Goal: Information Seeking & Learning: Learn about a topic

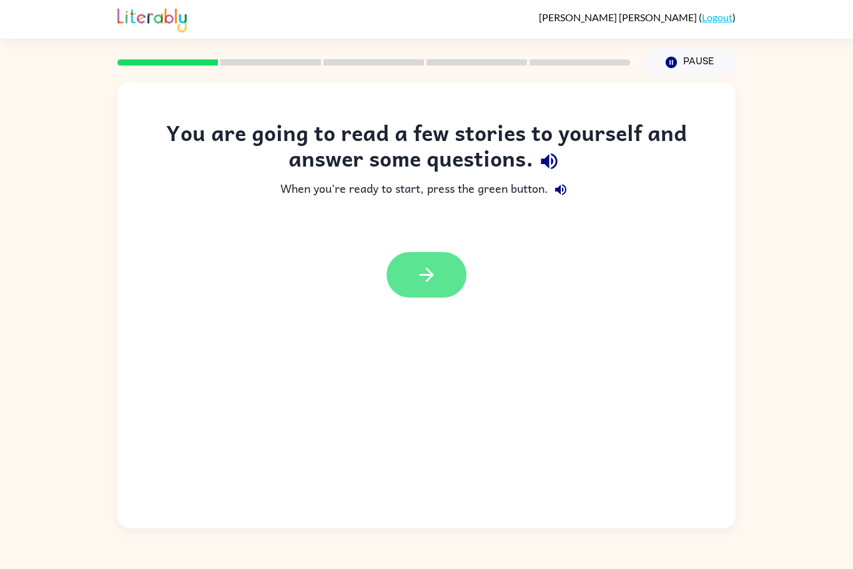
click at [416, 264] on icon "button" at bounding box center [427, 275] width 22 height 22
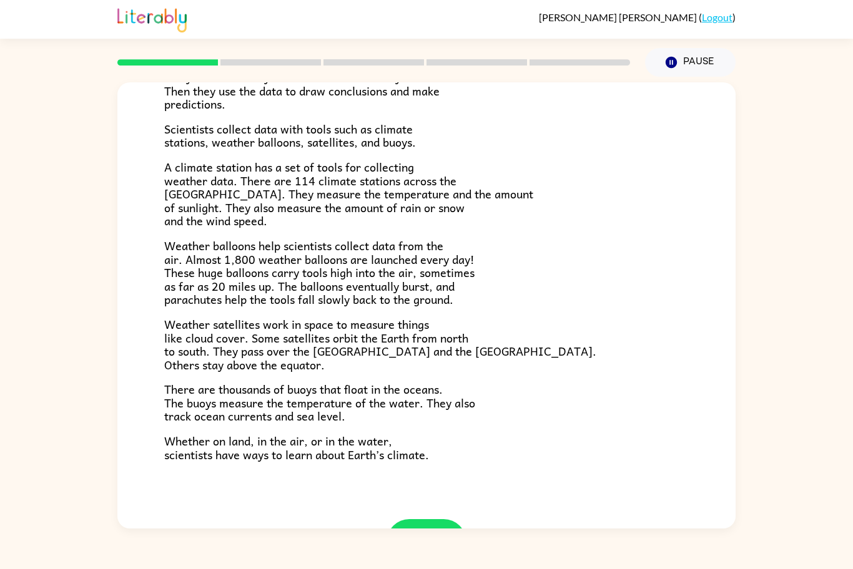
scroll to position [259, 0]
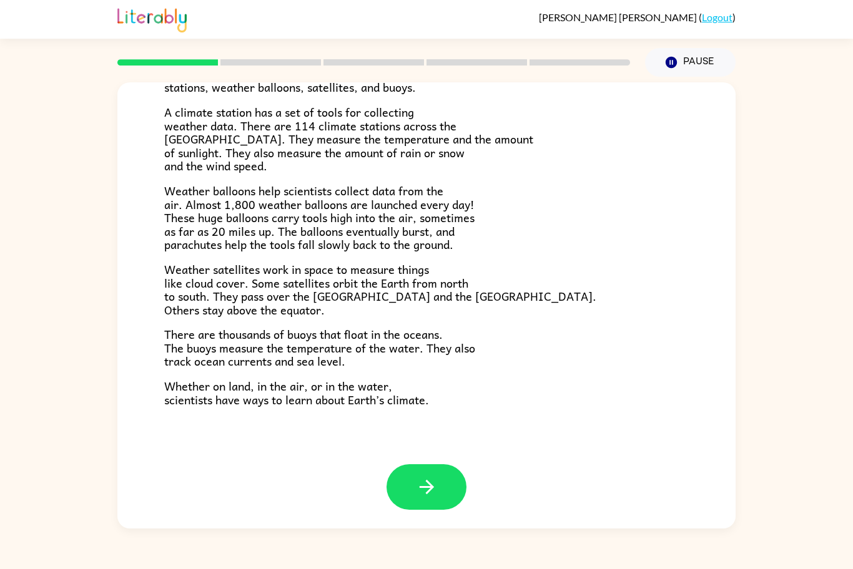
click at [591, 147] on p "A climate station has a set of tools for collecting weather data. There are 114…" at bounding box center [426, 139] width 524 height 67
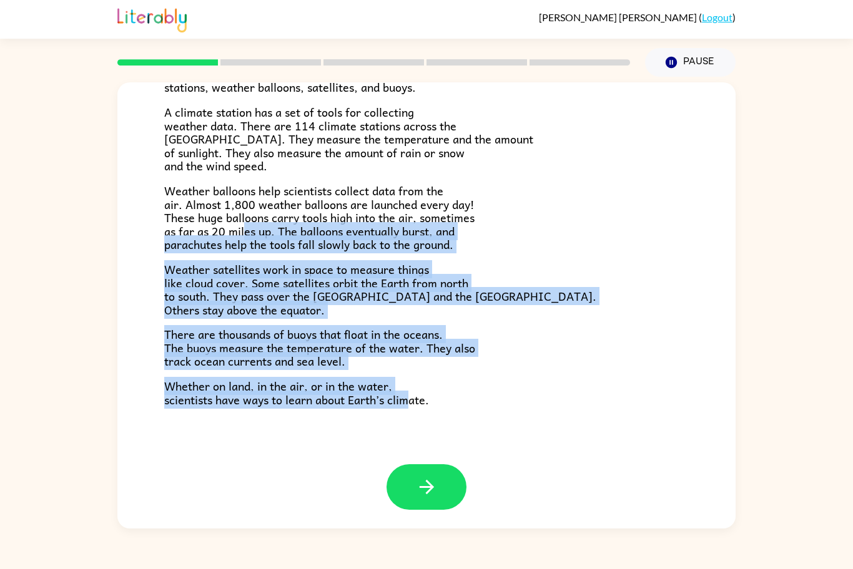
drag, startPoint x: 410, startPoint y: 410, endPoint x: 243, endPoint y: 230, distance: 244.7
click at [243, 230] on div "Climate Climate is the average of the weather conditions over all four seasons.…" at bounding box center [426, 143] width 618 height 641
click at [399, 424] on div "Climate Climate is the average of the weather conditions over all four seasons.…" at bounding box center [426, 143] width 618 height 641
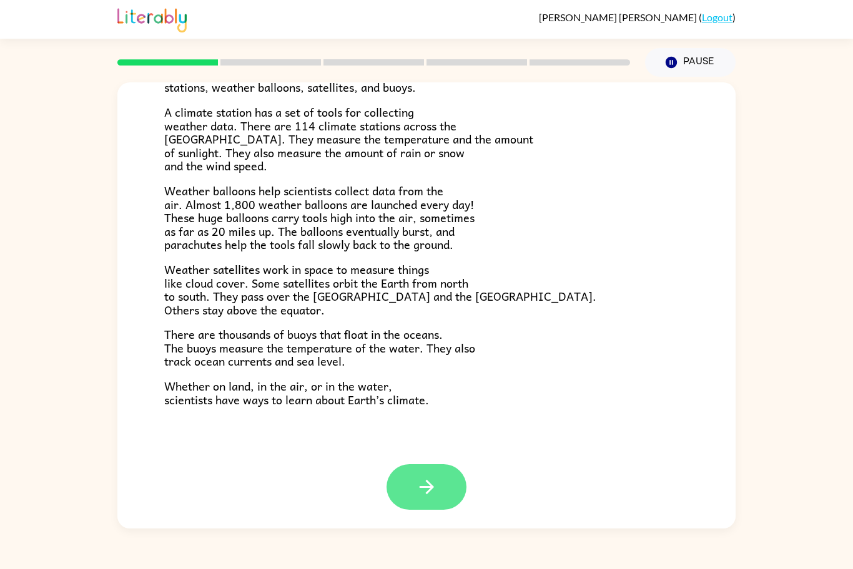
click at [421, 474] on button "button" at bounding box center [426, 487] width 80 height 46
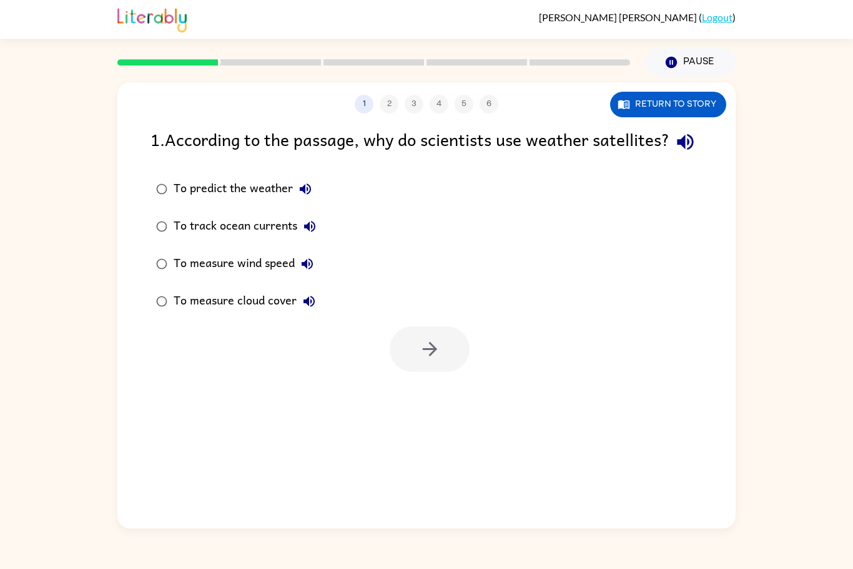
scroll to position [0, 0]
click at [643, 102] on button "Return to story" at bounding box center [668, 105] width 116 height 26
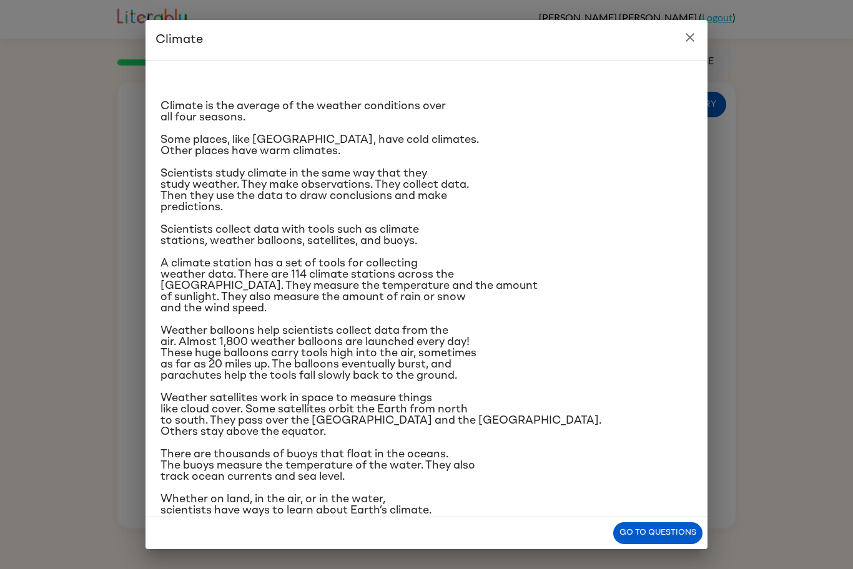
scroll to position [21, 0]
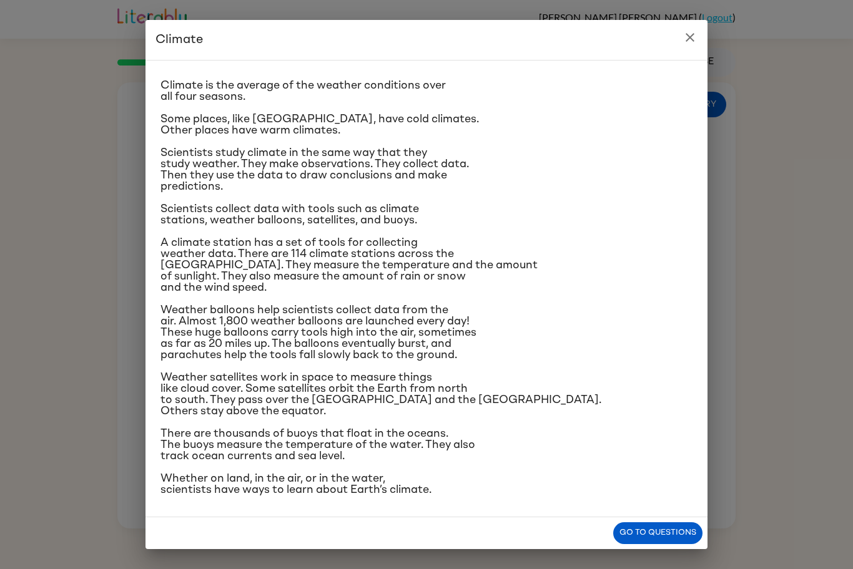
click at [690, 37] on icon "close" at bounding box center [689, 37] width 9 height 9
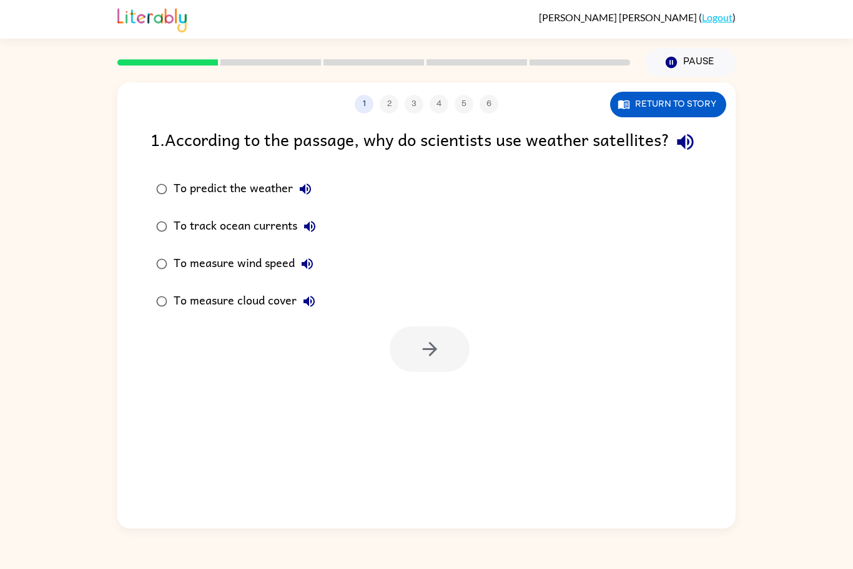
click at [255, 314] on div "To measure cloud cover" at bounding box center [248, 301] width 148 height 25
click at [416, 372] on button "button" at bounding box center [430, 349] width 80 height 46
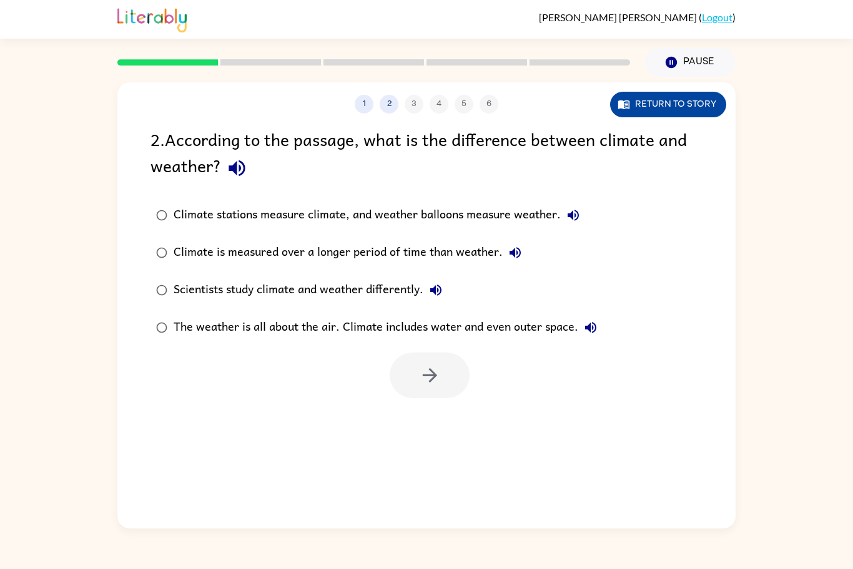
click at [634, 106] on button "Return to story" at bounding box center [668, 105] width 116 height 26
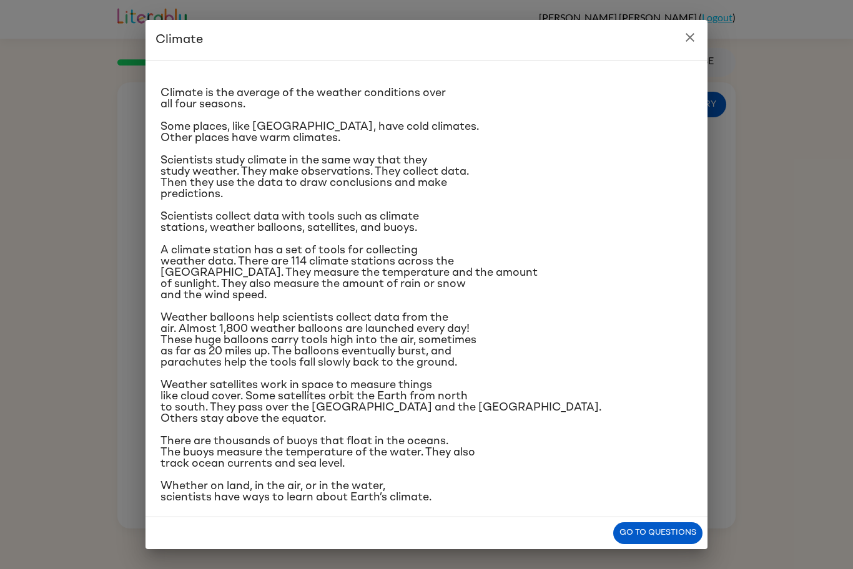
scroll to position [8, 0]
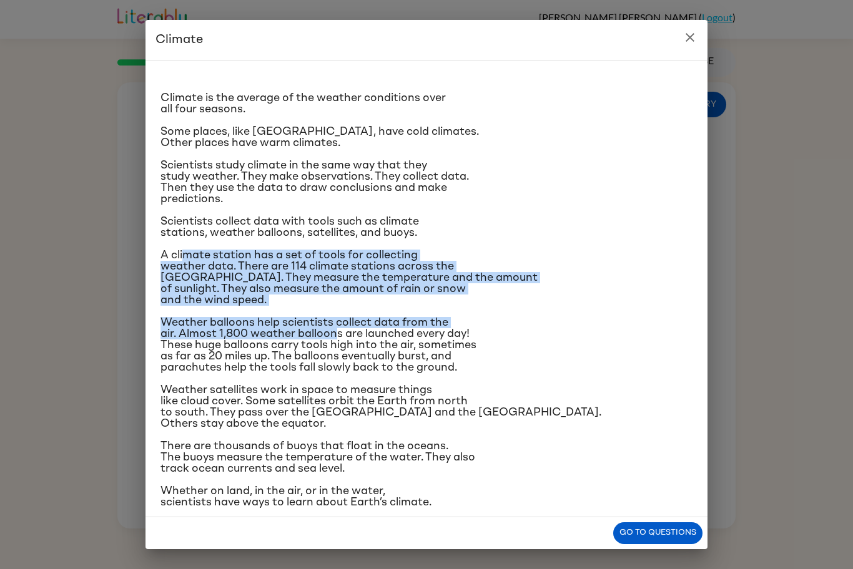
drag, startPoint x: 186, startPoint y: 245, endPoint x: 338, endPoint y: 335, distance: 176.0
click at [338, 335] on div "Climate is the average of the weather conditions over all four seasons. Some pl…" at bounding box center [426, 285] width 532 height 446
click at [338, 335] on span "Weather balloons help scientists collect data from the air. Almost 1,800 weathe…" at bounding box center [318, 345] width 316 height 56
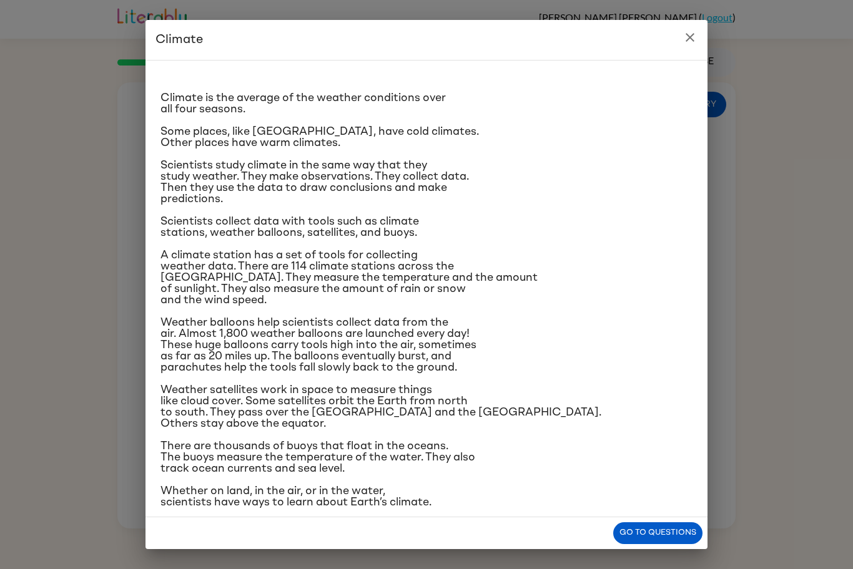
click at [302, 313] on div "Climate is the average of the weather conditions over all four seasons. Some pl…" at bounding box center [426, 285] width 532 height 446
click at [265, 402] on span "Weather satellites work in space to measure things like cloud cover. Some satel…" at bounding box center [380, 407] width 441 height 45
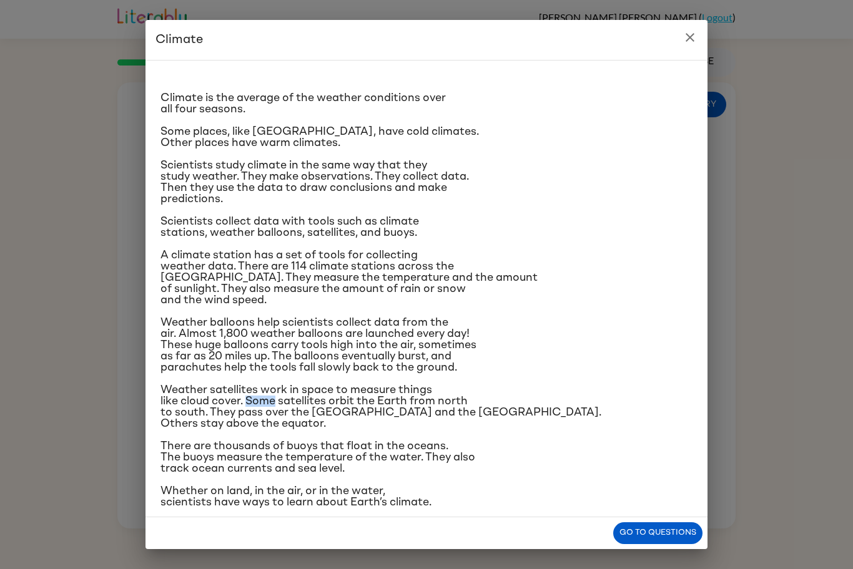
click at [265, 402] on span "Weather satellites work in space to measure things like cloud cover. Some satel…" at bounding box center [380, 407] width 441 height 45
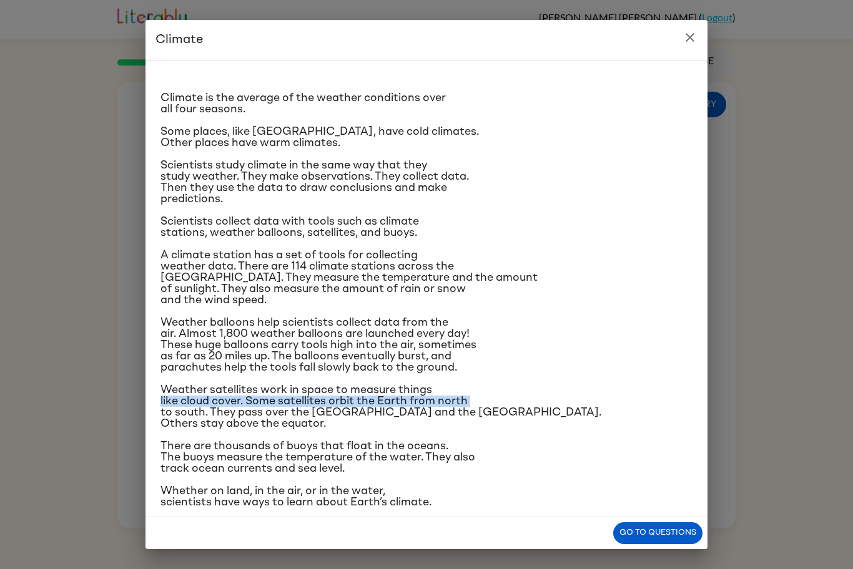
click at [265, 401] on span "Weather satellites work in space to measure things like cloud cover. Some satel…" at bounding box center [380, 407] width 441 height 45
click at [265, 402] on span "Weather satellites work in space to measure things like cloud cover. Some satel…" at bounding box center [380, 407] width 441 height 45
click at [688, 43] on icon "close" at bounding box center [689, 37] width 15 height 15
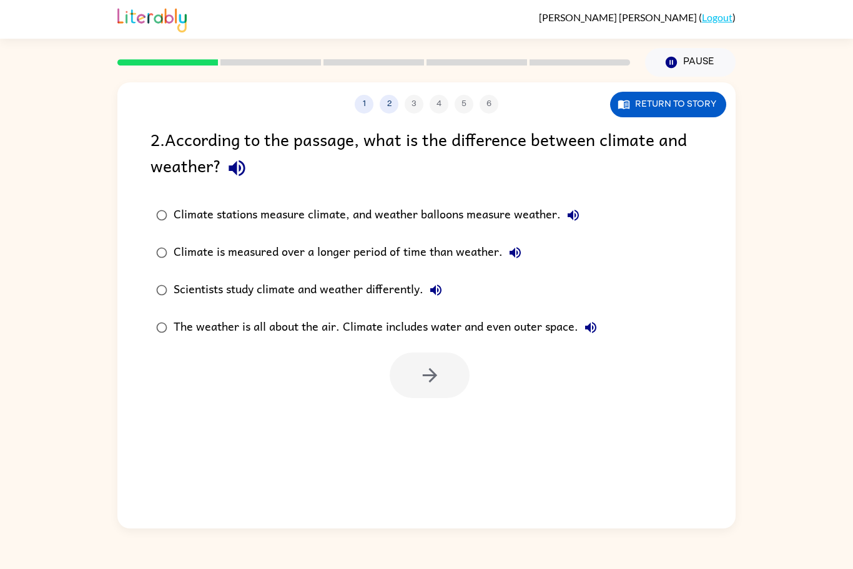
click at [415, 217] on div "Climate stations measure climate, and weather balloons measure weather." at bounding box center [380, 215] width 412 height 25
click at [412, 215] on div "Climate stations measure climate, and weather balloons measure weather." at bounding box center [380, 215] width 412 height 25
click at [373, 261] on div "Climate is measured over a longer period of time than weather." at bounding box center [351, 252] width 354 height 25
click at [421, 379] on icon "button" at bounding box center [430, 376] width 22 height 22
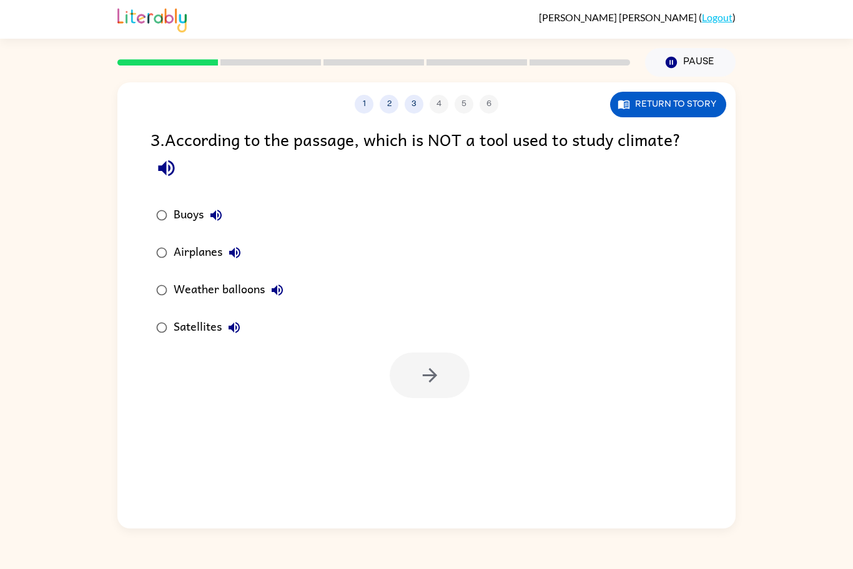
click at [192, 253] on div "Airplanes" at bounding box center [211, 252] width 74 height 25
click at [429, 365] on icon "button" at bounding box center [430, 376] width 22 height 22
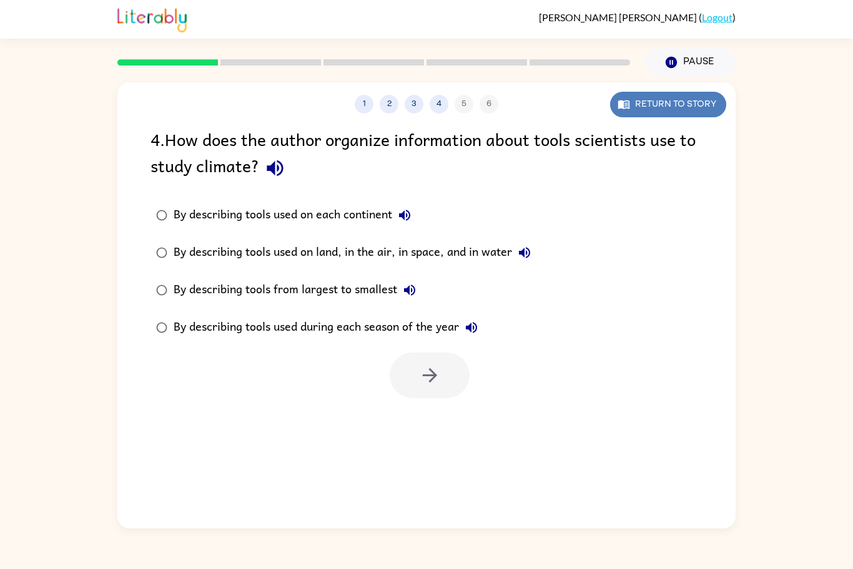
click at [660, 98] on button "Return to story" at bounding box center [668, 105] width 116 height 26
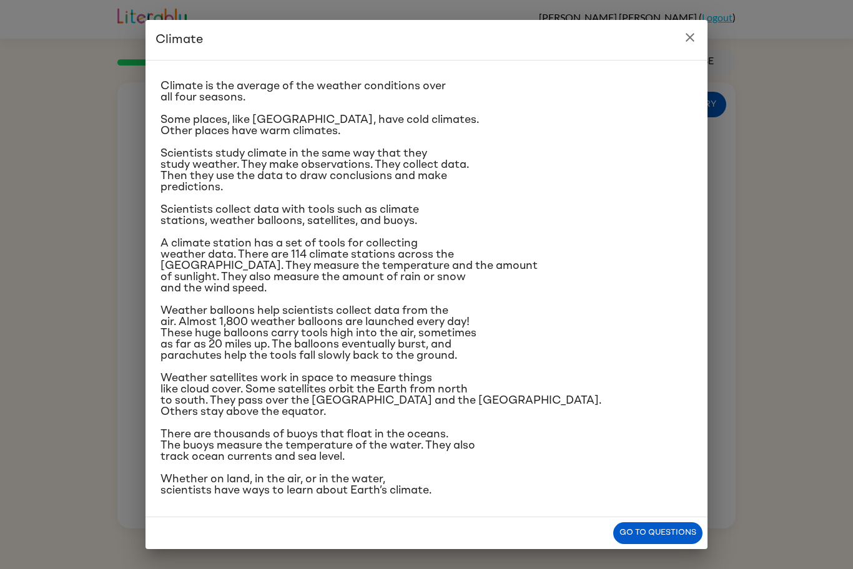
scroll to position [21, 0]
click at [676, 44] on h2 "Climate" at bounding box center [426, 40] width 562 height 40
click at [682, 44] on icon "close" at bounding box center [689, 37] width 15 height 15
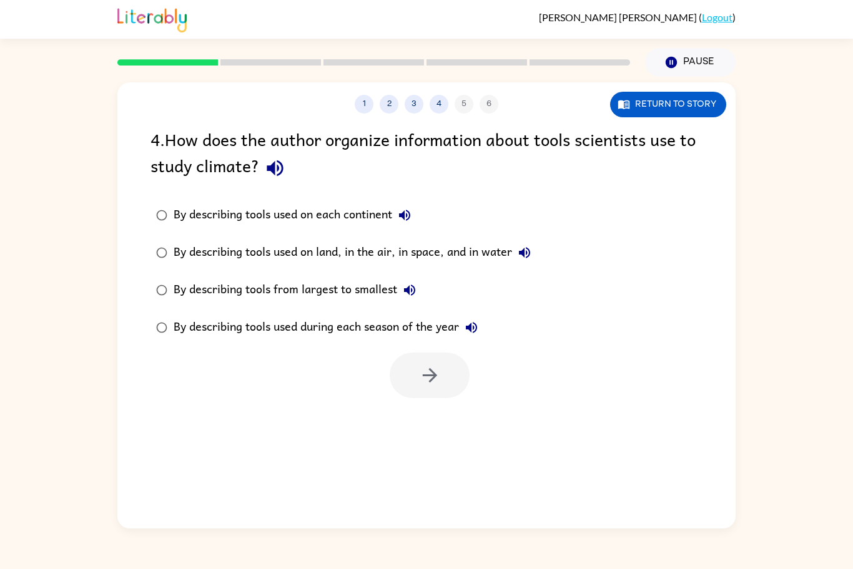
click at [416, 257] on div "By describing tools used on land, in the air, in space, and in water" at bounding box center [355, 252] width 363 height 25
click at [427, 387] on button "button" at bounding box center [430, 376] width 80 height 46
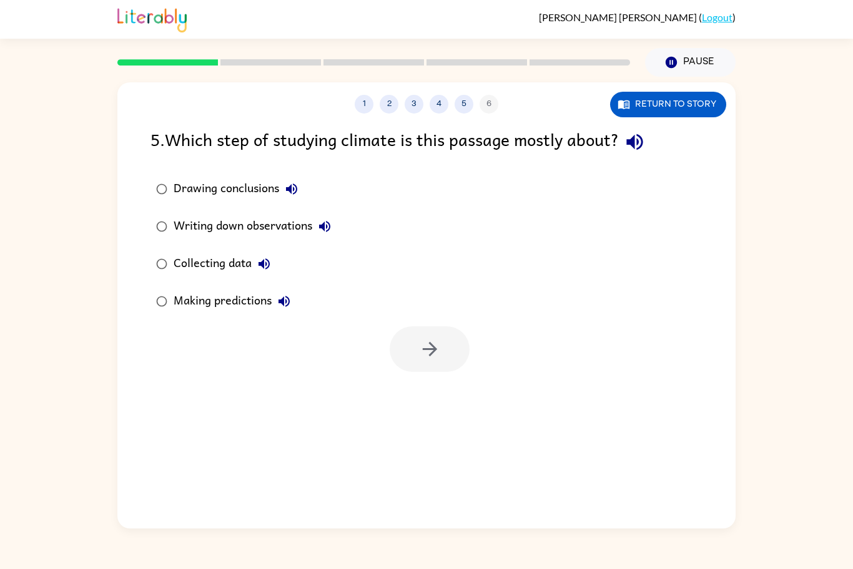
click at [427, 387] on div "1 2 3 4 5 6 Return to story 5 . Which step of studying climate is this passage …" at bounding box center [426, 305] width 618 height 446
click at [312, 326] on div at bounding box center [426, 346] width 618 height 52
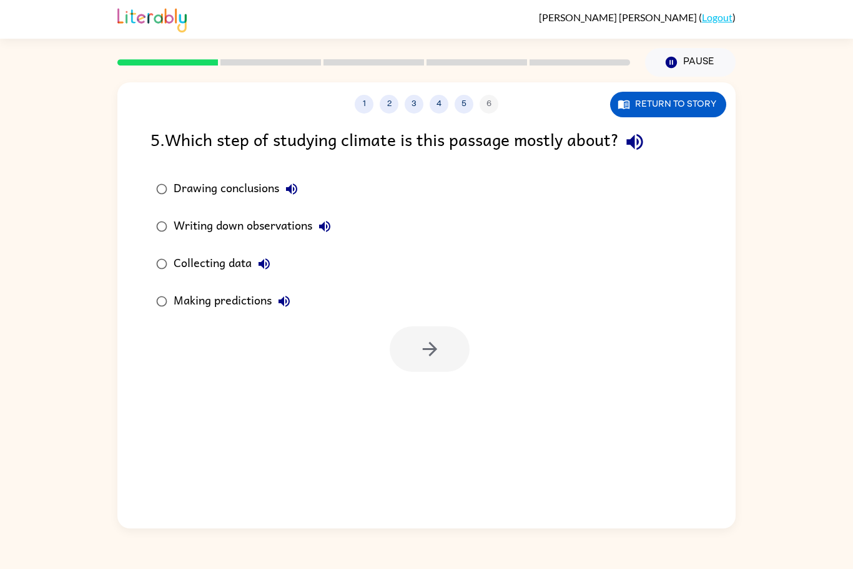
click at [312, 326] on div at bounding box center [426, 346] width 618 height 52
click at [294, 262] on label "Collecting data" at bounding box center [244, 263] width 200 height 37
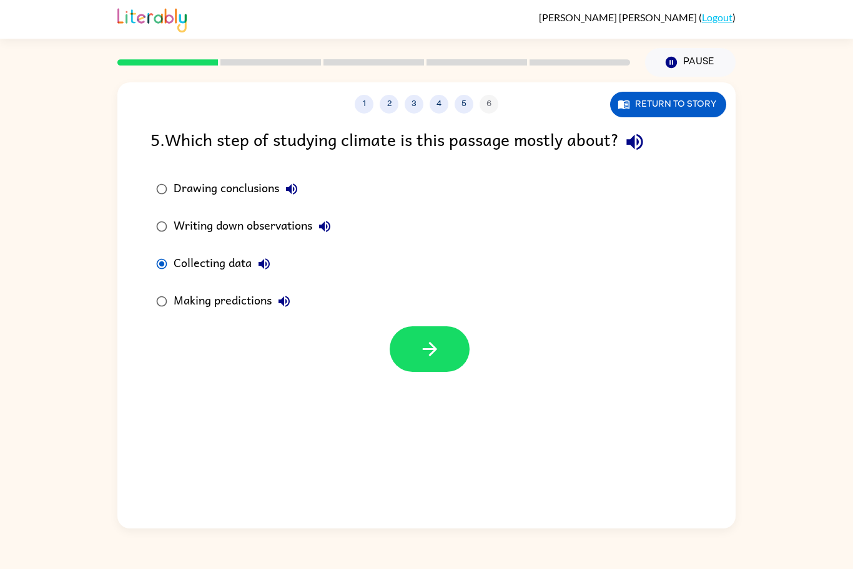
click at [280, 237] on div "Writing down observations" at bounding box center [256, 226] width 164 height 25
click at [253, 185] on div "Drawing conclusions" at bounding box center [239, 189] width 130 height 25
click at [717, 101] on button "Return to story" at bounding box center [668, 105] width 116 height 26
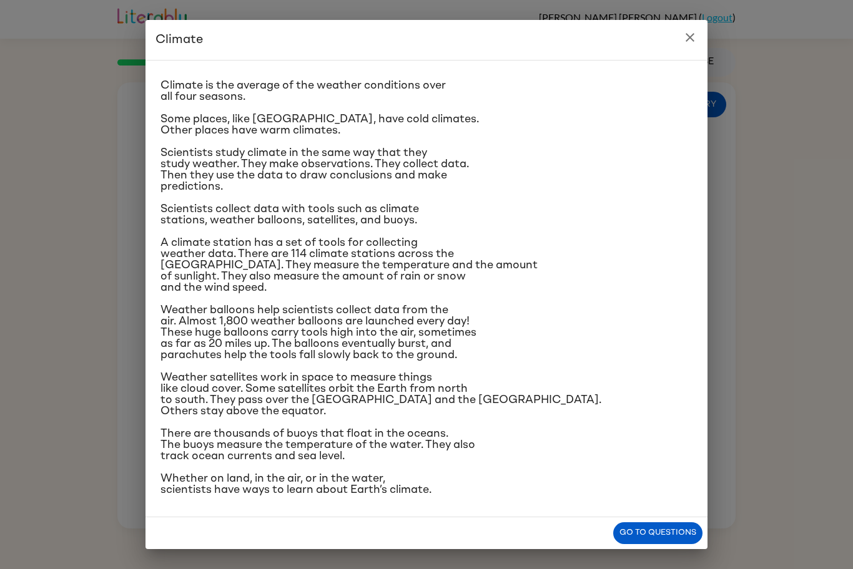
click at [695, 32] on icon "close" at bounding box center [689, 37] width 15 height 15
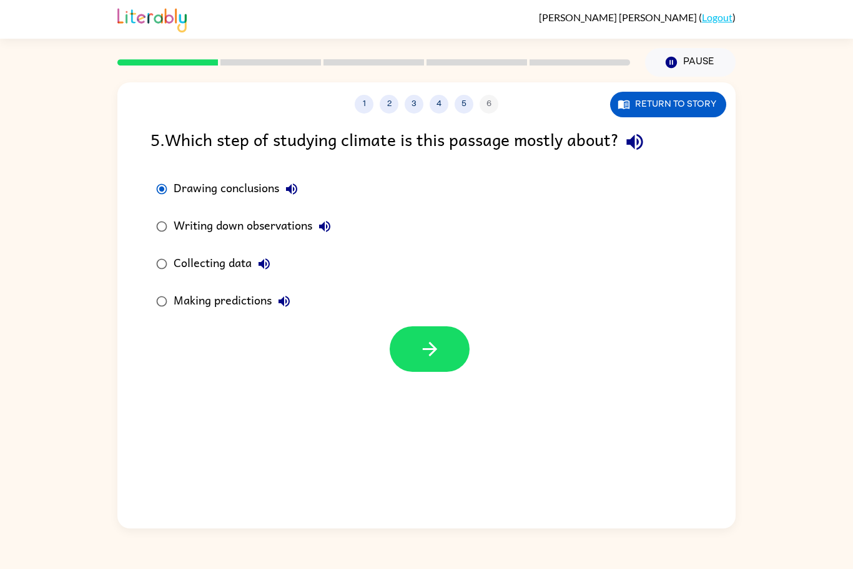
click at [209, 301] on div "Making predictions" at bounding box center [235, 301] width 123 height 25
click at [629, 109] on icon "button" at bounding box center [623, 104] width 12 height 12
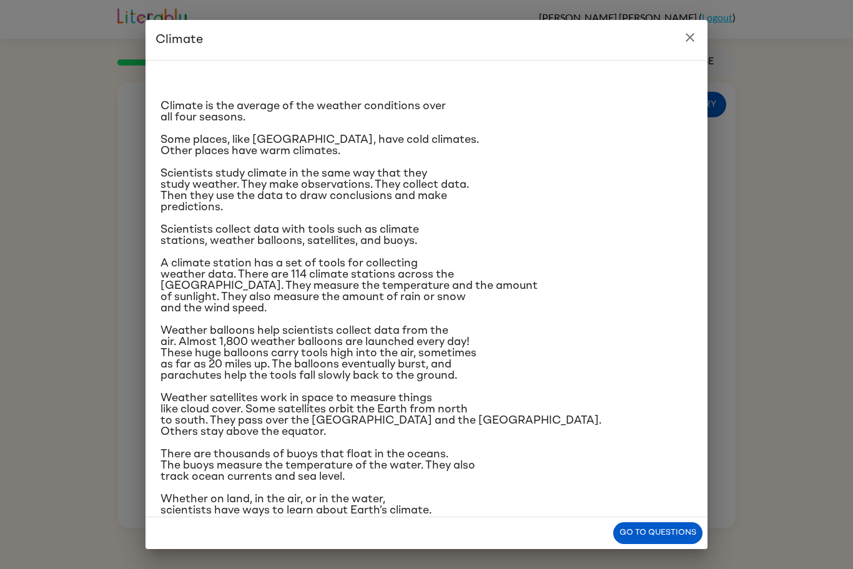
click at [687, 38] on icon "close" at bounding box center [689, 37] width 15 height 15
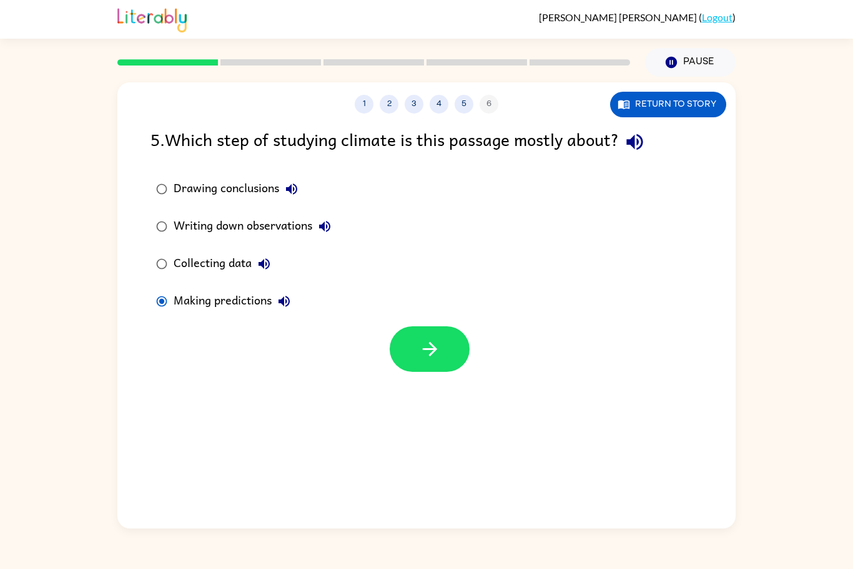
click at [192, 260] on div "Collecting data" at bounding box center [225, 264] width 103 height 25
click at [429, 363] on button "button" at bounding box center [430, 349] width 80 height 46
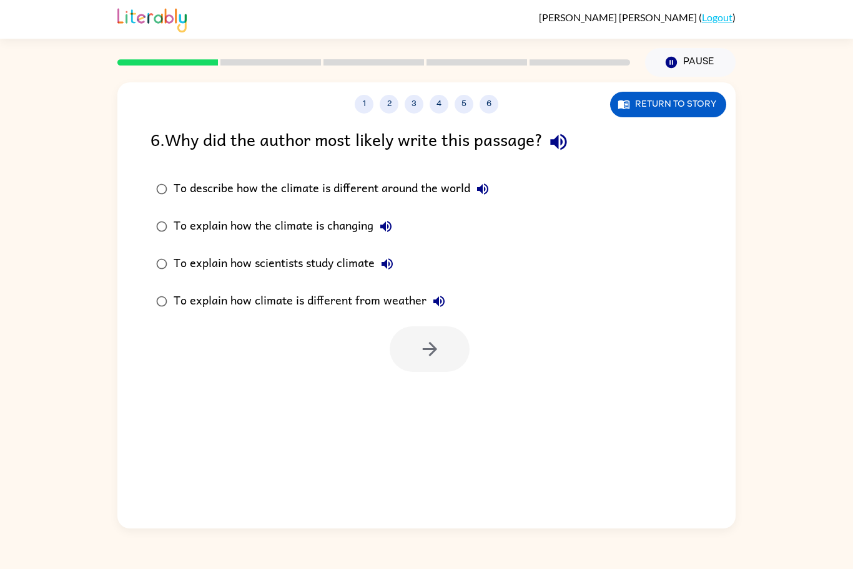
click at [609, 124] on div "1 2 3 4 5 6 Return to story 6 . Why did the author most likely write this passa…" at bounding box center [426, 305] width 618 height 446
click at [620, 122] on div "1 2 3 4 5 6 Return to story 6 . Why did the author most likely write this passa…" at bounding box center [426, 305] width 618 height 446
click at [643, 114] on button "Return to story" at bounding box center [668, 105] width 116 height 26
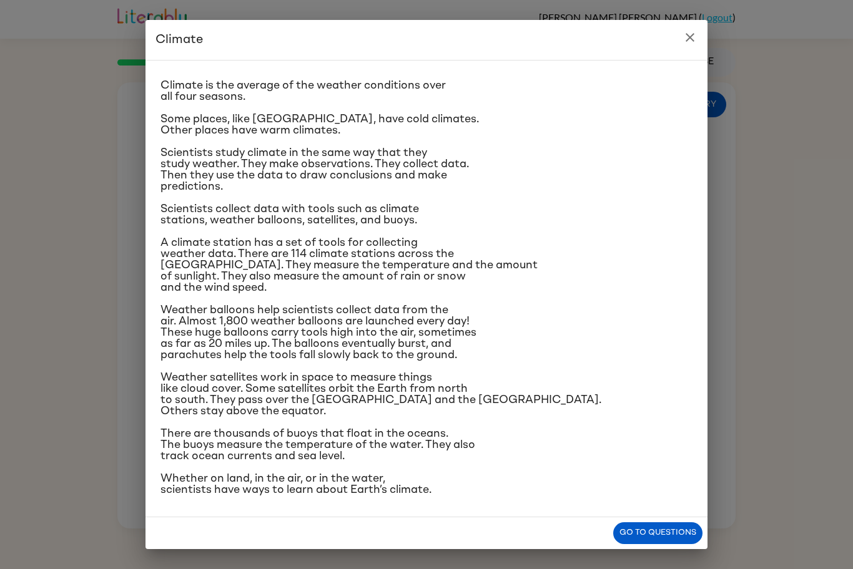
click at [682, 34] on icon "close" at bounding box center [689, 37] width 15 height 15
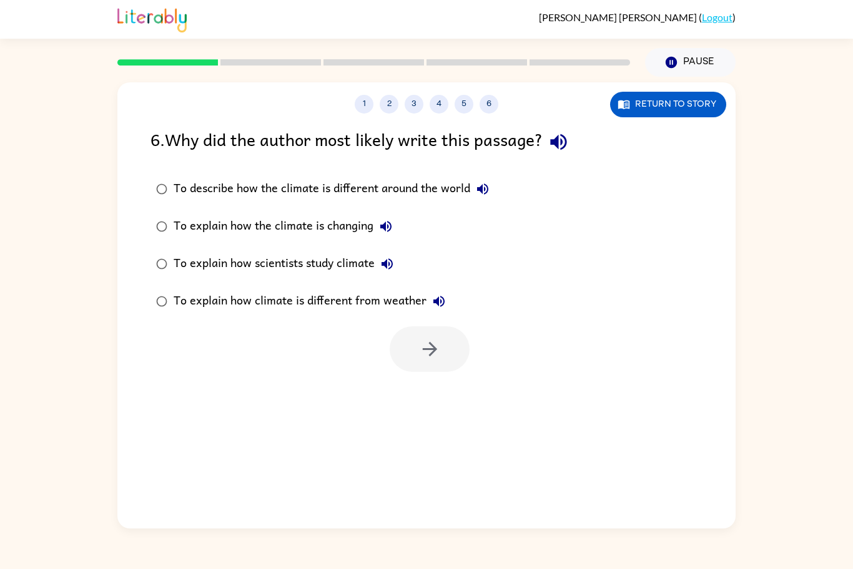
click at [326, 200] on div "To describe how the climate is different around the world" at bounding box center [335, 189] width 322 height 25
click at [297, 300] on div "To explain how climate is different from weather" at bounding box center [313, 301] width 278 height 25
click at [284, 262] on div "To explain how scientists study climate" at bounding box center [287, 264] width 226 height 25
click at [441, 344] on button "button" at bounding box center [430, 349] width 80 height 46
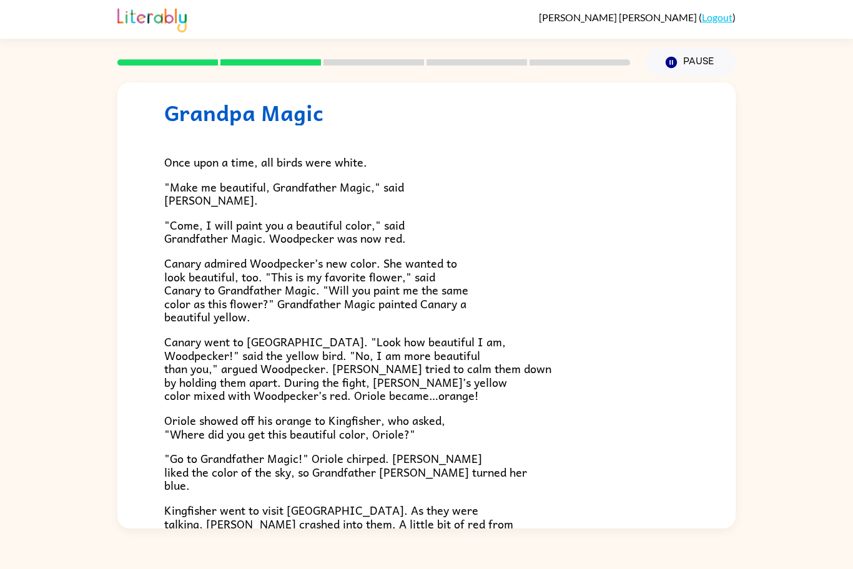
scroll to position [28, 0]
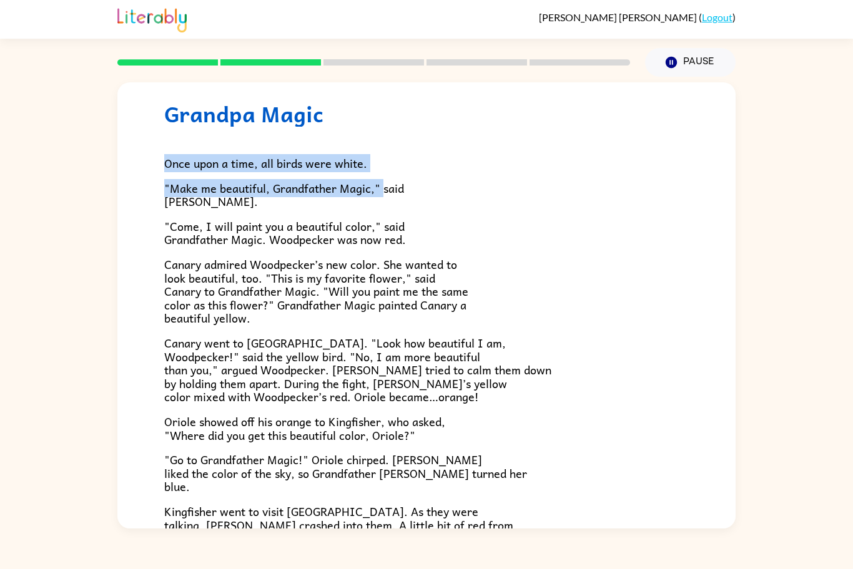
drag, startPoint x: 383, startPoint y: 170, endPoint x: 144, endPoint y: 139, distance: 240.5
click at [144, 139] on div "Grandpa Magic Once upon a time, all birds were white. "Make me beautiful, Grand…" at bounding box center [426, 361] width 618 height 614
click at [463, 207] on p ""Make me beautiful, Grandfather Magic," said [PERSON_NAME]." at bounding box center [426, 195] width 524 height 27
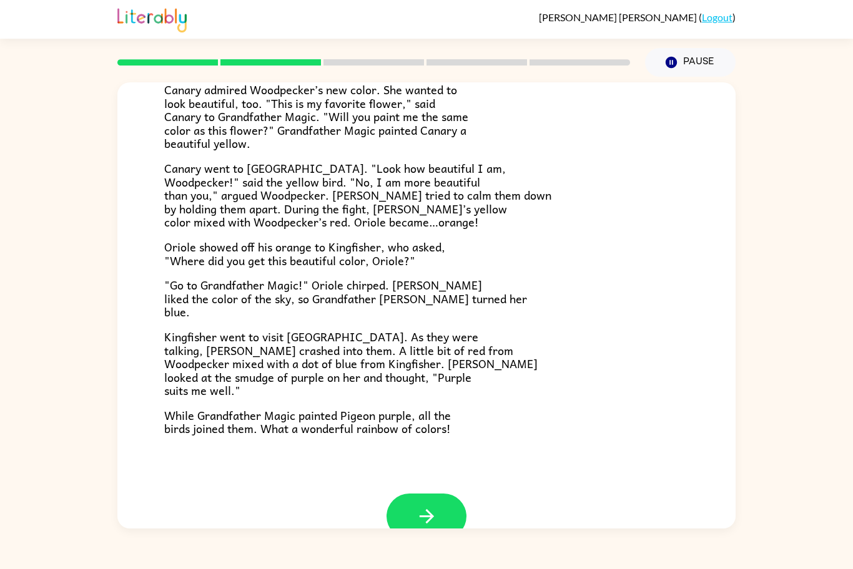
scroll to position [212, 0]
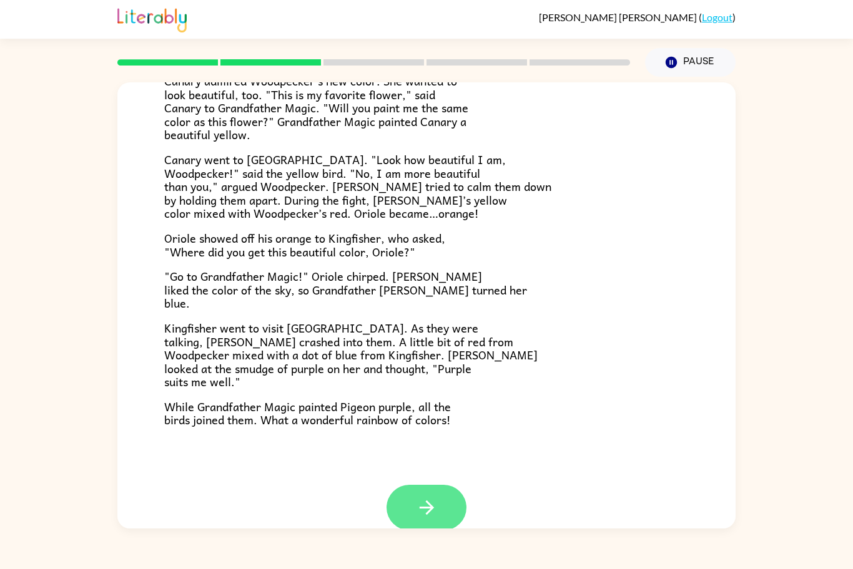
click at [455, 499] on button "button" at bounding box center [426, 508] width 80 height 46
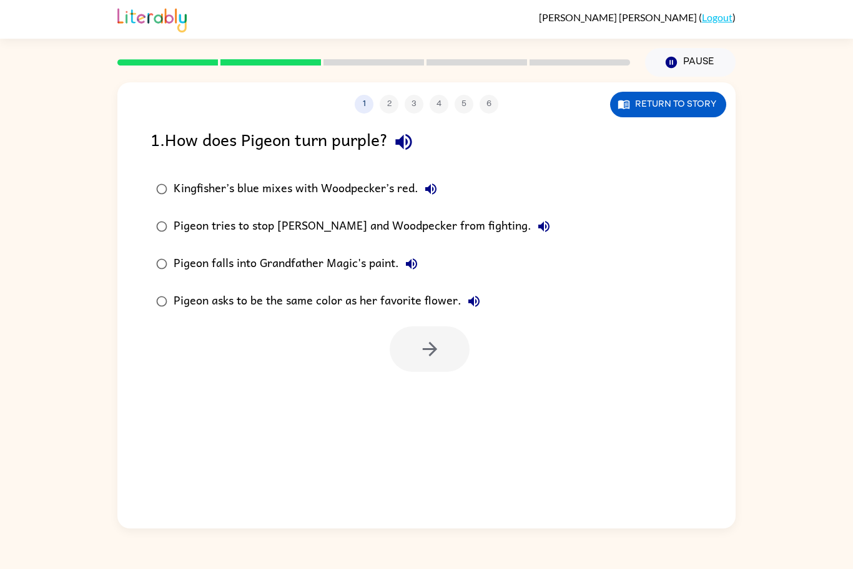
scroll to position [0, 0]
click at [455, 499] on div "1 2 3 4 5 6 Return to story 1 . How does Pigeon turn purple? Kingfisher’s blue …" at bounding box center [426, 305] width 618 height 446
click at [352, 189] on div "Kingfisher’s blue mixes with Woodpecker’s red." at bounding box center [309, 189] width 270 height 25
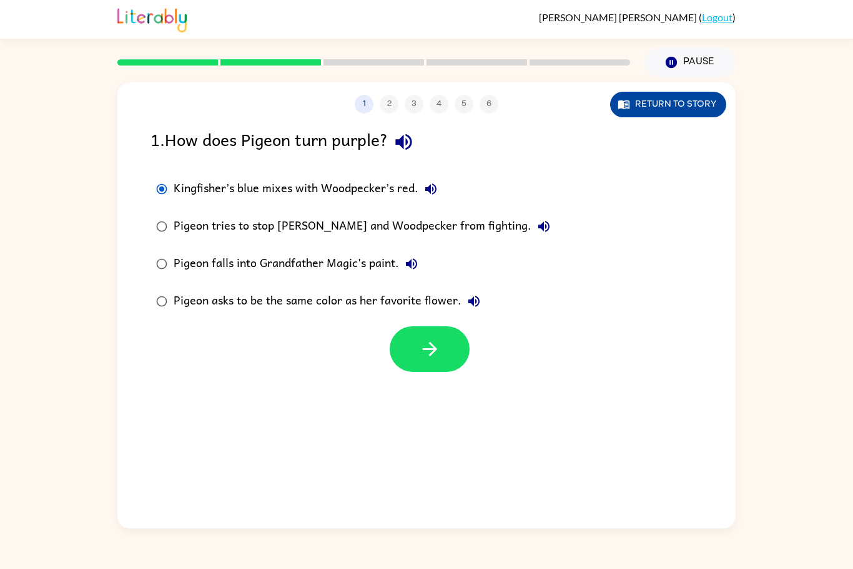
click at [660, 102] on button "Return to story" at bounding box center [668, 105] width 116 height 26
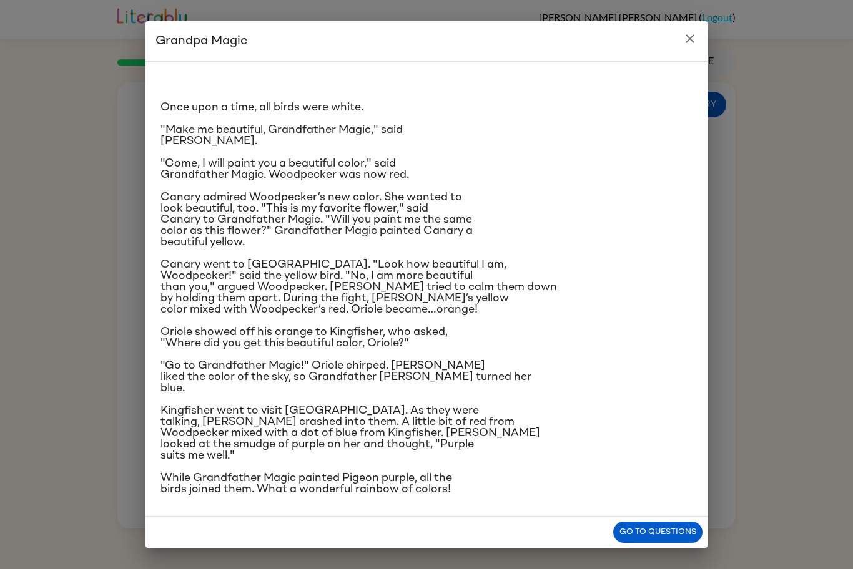
click at [692, 43] on icon "close" at bounding box center [689, 38] width 15 height 15
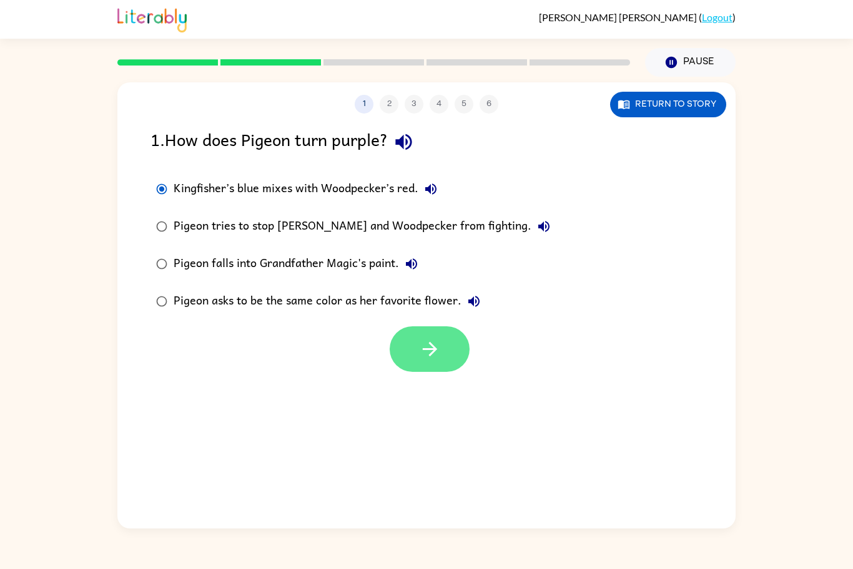
click at [434, 344] on icon "button" at bounding box center [430, 349] width 22 height 22
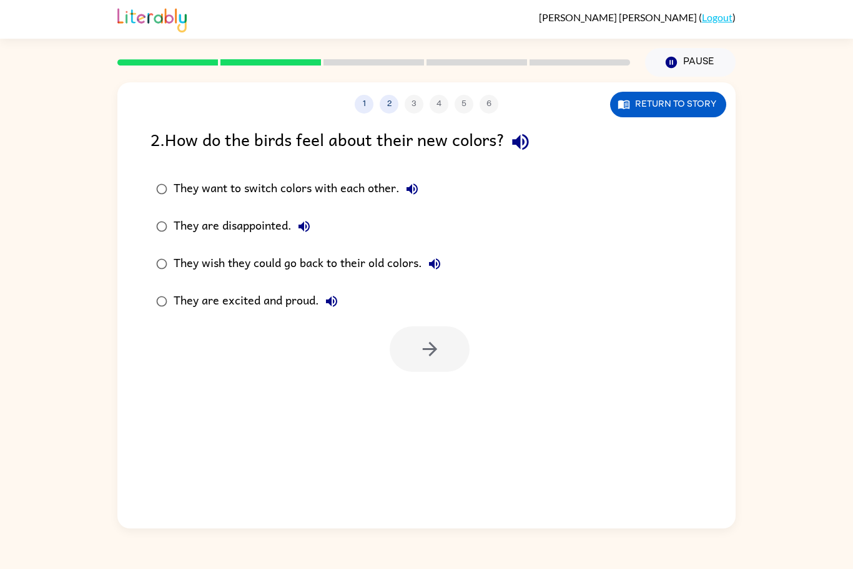
click at [281, 305] on div "They are excited and proud." at bounding box center [259, 301] width 170 height 25
click at [410, 343] on button "button" at bounding box center [430, 349] width 80 height 46
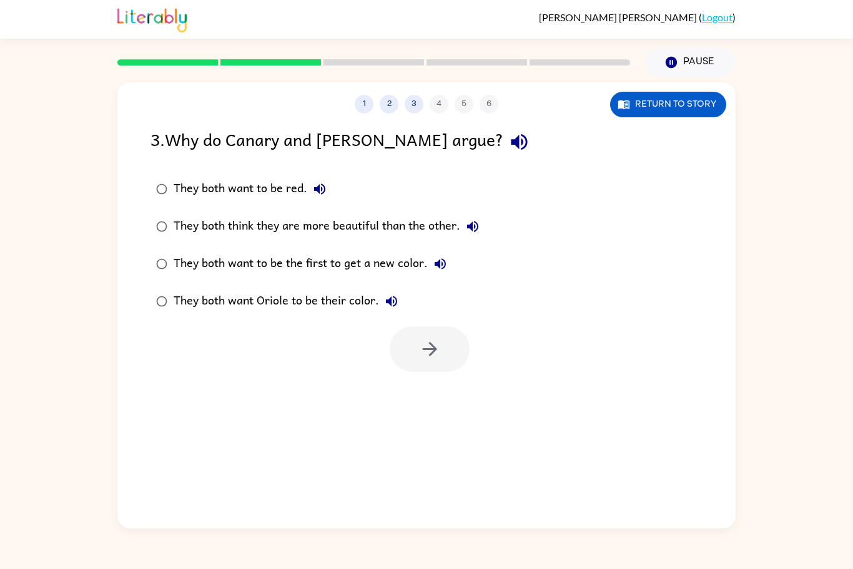
click at [282, 220] on div "They both think they are more beautiful than the other." at bounding box center [330, 226] width 312 height 25
click at [459, 353] on button "button" at bounding box center [430, 349] width 80 height 46
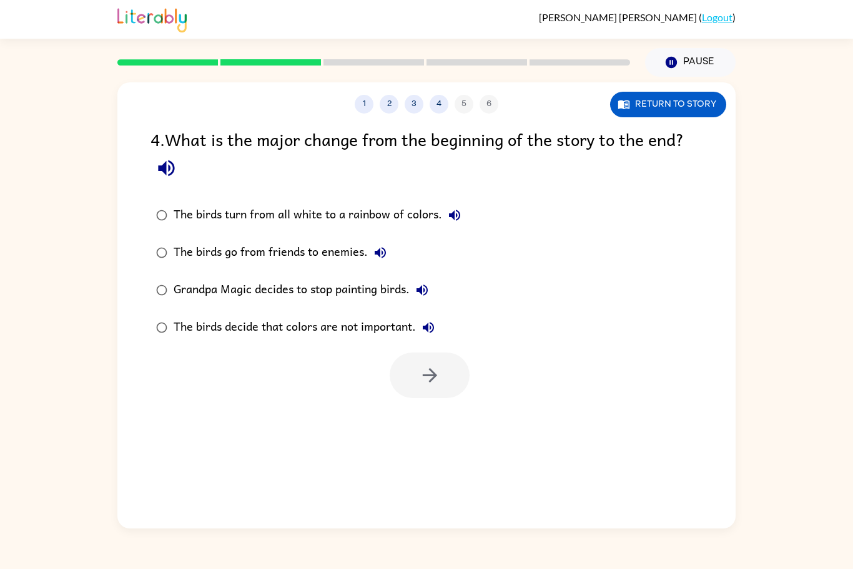
click at [371, 215] on div "The birds turn from all white to a rainbow of colors." at bounding box center [320, 215] width 293 height 25
click at [412, 366] on button "button" at bounding box center [430, 376] width 80 height 46
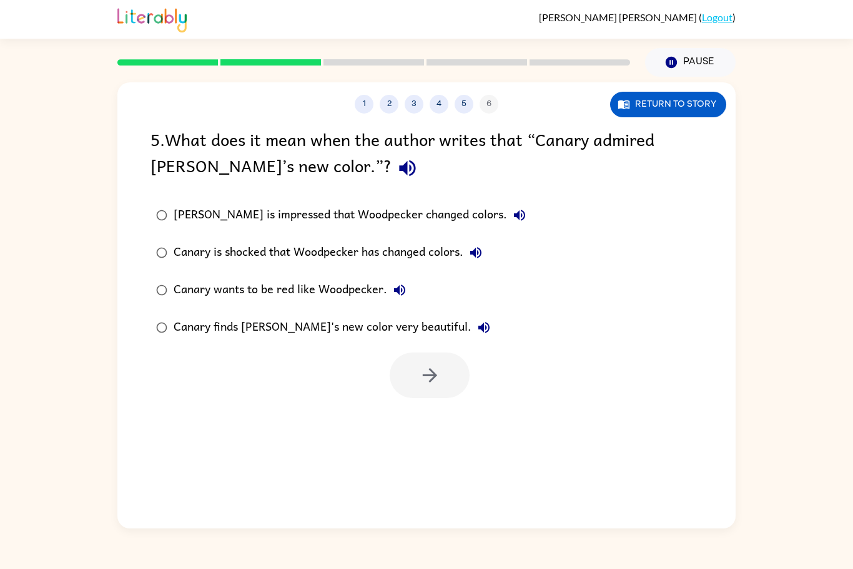
click at [359, 330] on div "Canary finds [PERSON_NAME]'s new color very beautiful." at bounding box center [335, 327] width 323 height 25
click at [423, 355] on button "button" at bounding box center [430, 376] width 80 height 46
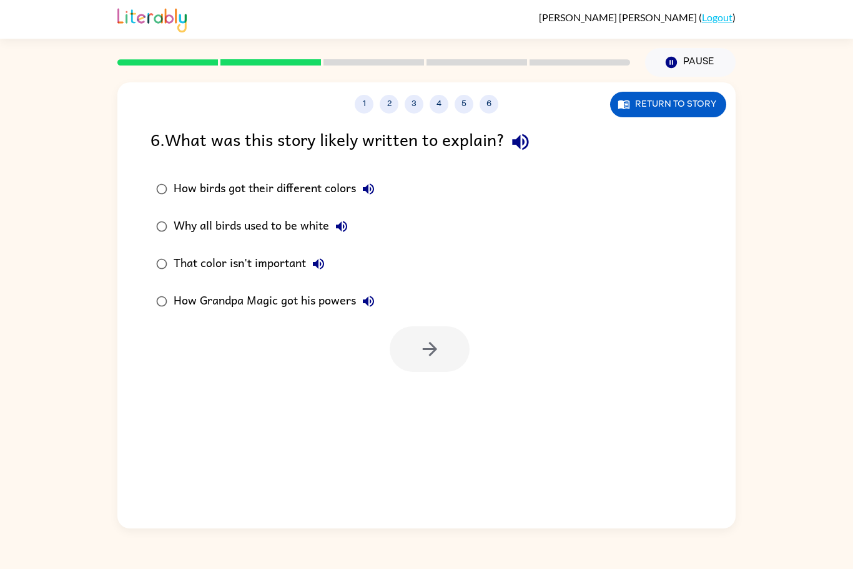
click at [287, 197] on div "How birds got their different colors" at bounding box center [277, 189] width 207 height 25
click at [433, 341] on icon "button" at bounding box center [430, 349] width 22 height 22
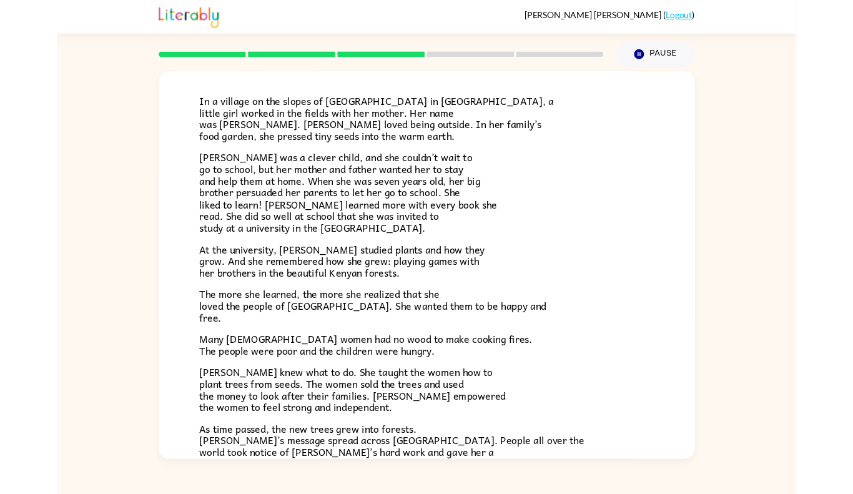
scroll to position [77, 0]
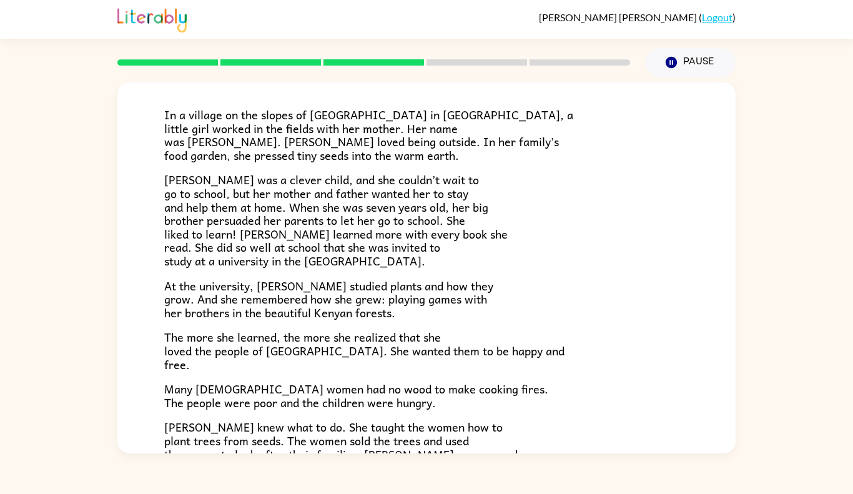
click at [546, 167] on div "In a village on the slopes of [GEOGRAPHIC_DATA] in [GEOGRAPHIC_DATA], a little …" at bounding box center [426, 334] width 524 height 513
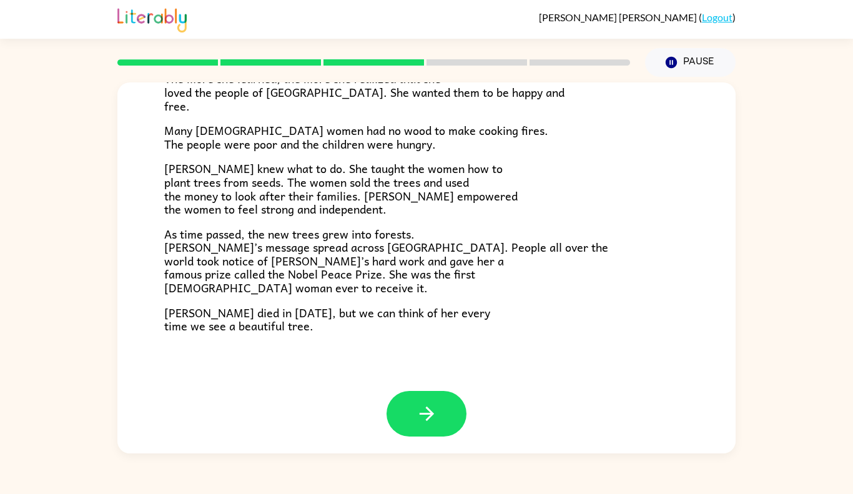
scroll to position [337, 0]
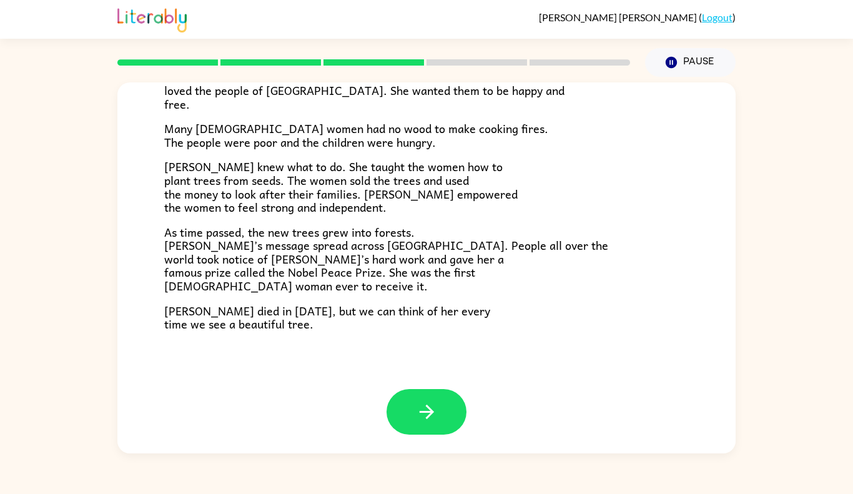
click at [597, 218] on div "In a village on the slopes of [GEOGRAPHIC_DATA] in [GEOGRAPHIC_DATA], a little …" at bounding box center [426, 74] width 524 height 513
click at [441, 401] on button "button" at bounding box center [426, 412] width 80 height 46
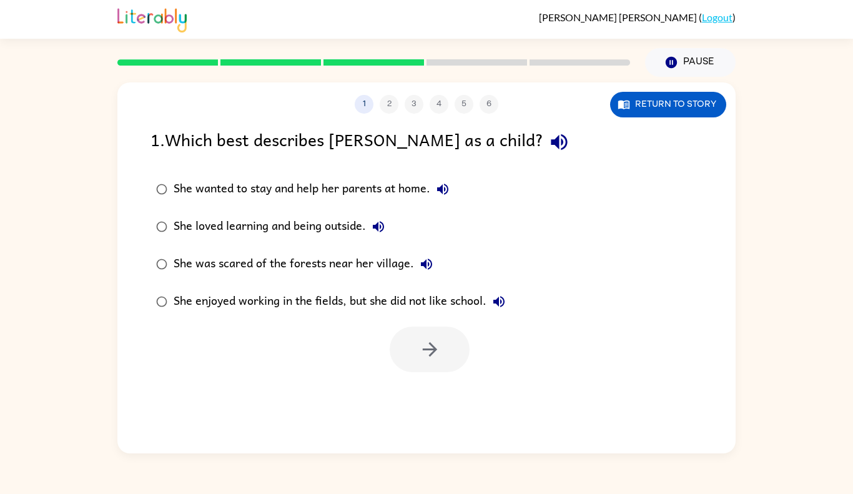
scroll to position [0, 0]
click at [313, 223] on div "She loved learning and being outside." at bounding box center [282, 226] width 217 height 25
click at [425, 350] on icon "button" at bounding box center [430, 349] width 22 height 22
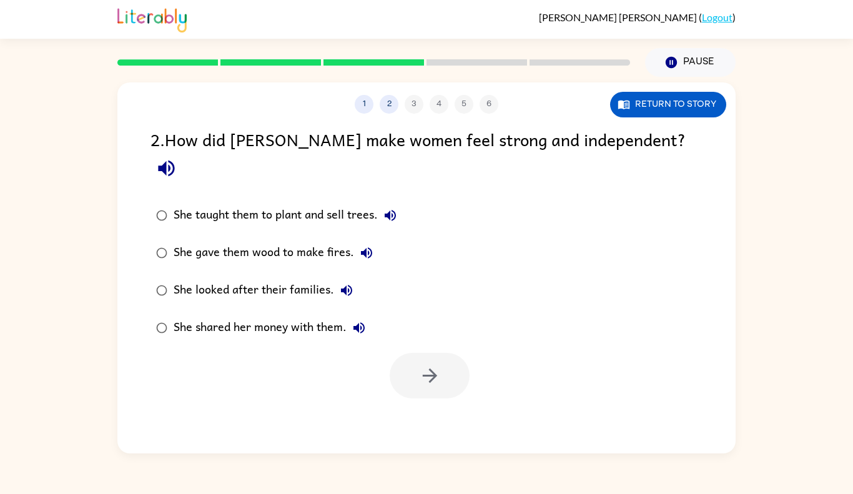
click at [263, 203] on div "She taught them to plant and sell trees." at bounding box center [288, 215] width 229 height 25
click at [411, 353] on button "button" at bounding box center [430, 376] width 80 height 46
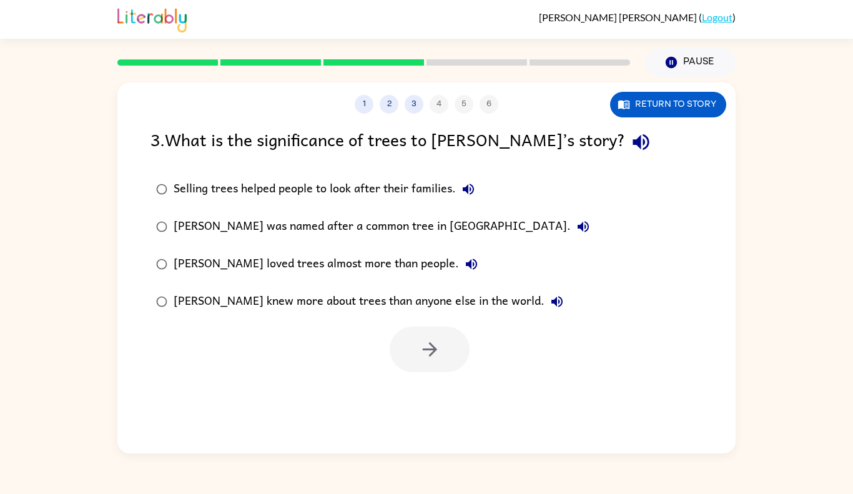
click at [284, 298] on div "[PERSON_NAME] knew more about trees than anyone else in the world." at bounding box center [372, 301] width 396 height 25
click at [356, 182] on div "Selling trees helped people to look after their families." at bounding box center [327, 189] width 307 height 25
click at [358, 220] on div "[PERSON_NAME] was named after a common tree in [GEOGRAPHIC_DATA]." at bounding box center [385, 226] width 422 height 25
click at [379, 272] on div "[PERSON_NAME] loved trees almost more than people." at bounding box center [329, 264] width 310 height 25
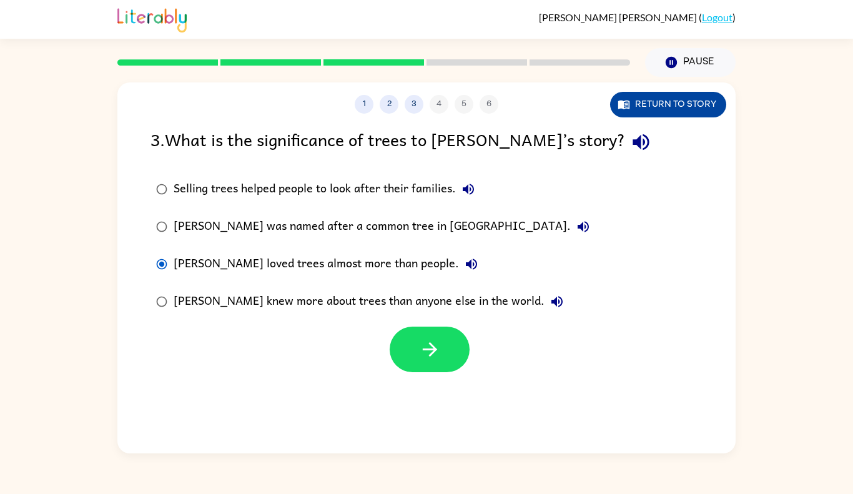
click at [639, 104] on button "Return to story" at bounding box center [668, 105] width 116 height 26
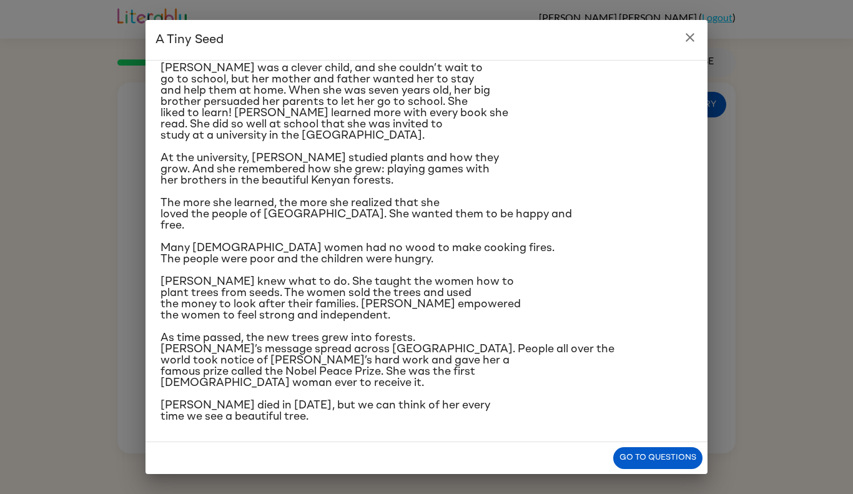
scroll to position [96, 0]
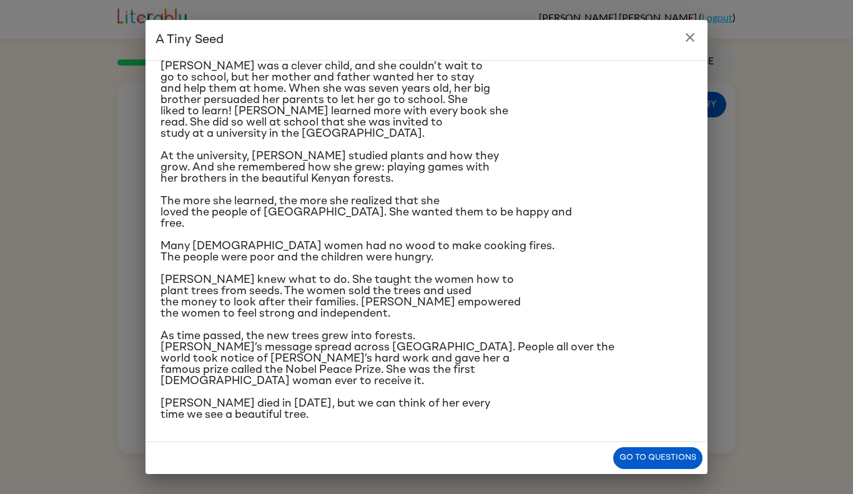
click at [497, 134] on p "[PERSON_NAME] was a clever child, and she couldn’t wait to go to school, but he…" at bounding box center [426, 100] width 532 height 79
click at [564, 162] on p "At the university, [PERSON_NAME] studied plants and how they grow. And she reme…" at bounding box center [426, 167] width 532 height 34
click at [687, 39] on icon "close" at bounding box center [689, 37] width 15 height 15
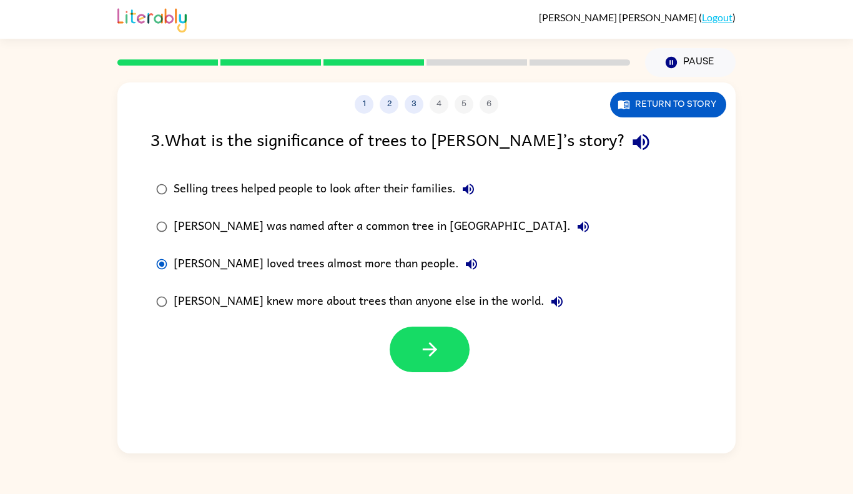
click at [320, 223] on div "[PERSON_NAME] was named after a common tree in [GEOGRAPHIC_DATA]." at bounding box center [385, 226] width 422 height 25
click at [280, 293] on div "[PERSON_NAME] knew more about trees than anyone else in the world." at bounding box center [372, 301] width 396 height 25
click at [288, 196] on div "Selling trees helped people to look after their families." at bounding box center [327, 189] width 307 height 25
click at [422, 348] on icon "button" at bounding box center [430, 349] width 22 height 22
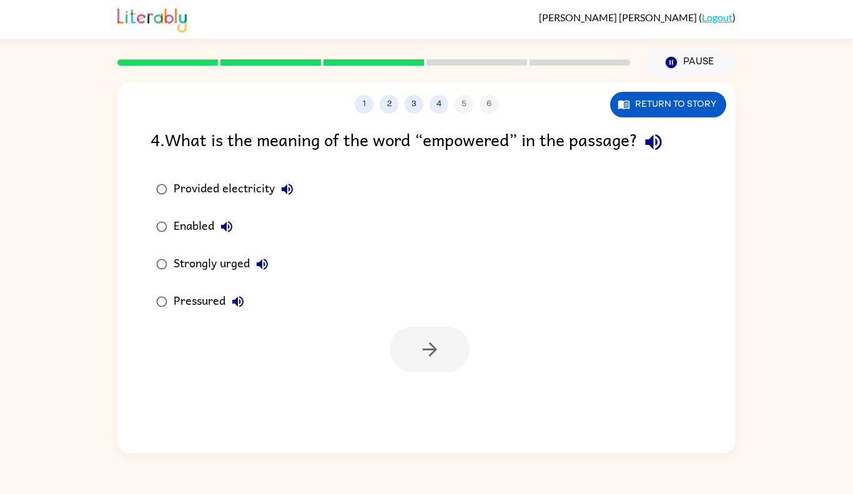
click at [195, 215] on div "Enabled" at bounding box center [207, 226] width 66 height 25
click at [449, 355] on button "button" at bounding box center [430, 349] width 80 height 46
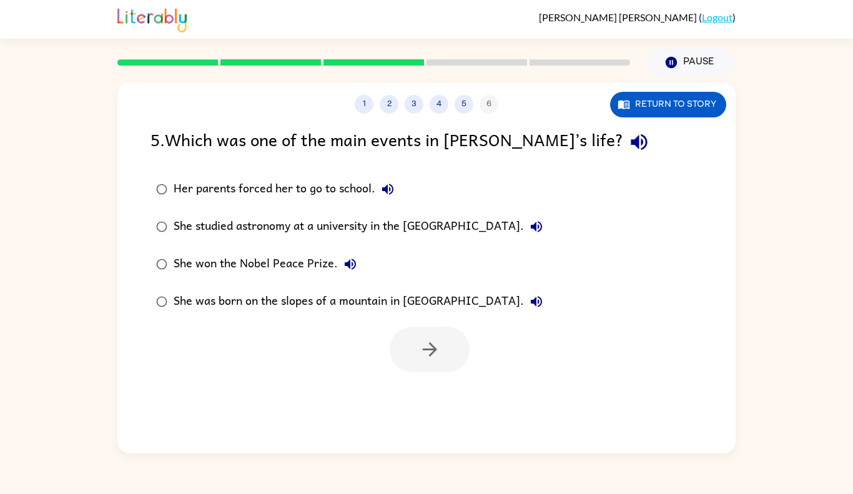
click at [277, 262] on div "She won the Nobel Peace Prize." at bounding box center [268, 264] width 189 height 25
click at [424, 333] on button "button" at bounding box center [430, 349] width 80 height 46
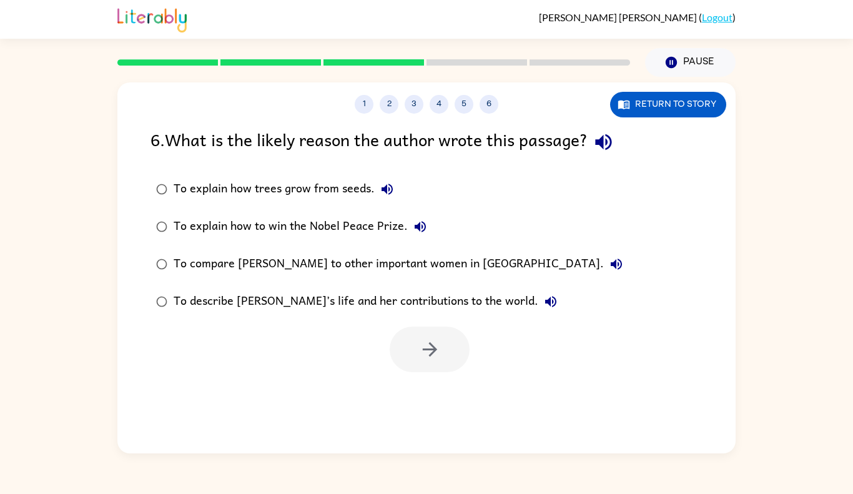
click at [361, 268] on div "To compare [PERSON_NAME] to other important women in [GEOGRAPHIC_DATA]." at bounding box center [401, 264] width 455 height 25
click at [362, 293] on div "To describe [PERSON_NAME]’s life and her contributions to the world." at bounding box center [369, 301] width 390 height 25
click at [416, 338] on button "button" at bounding box center [430, 349] width 80 height 46
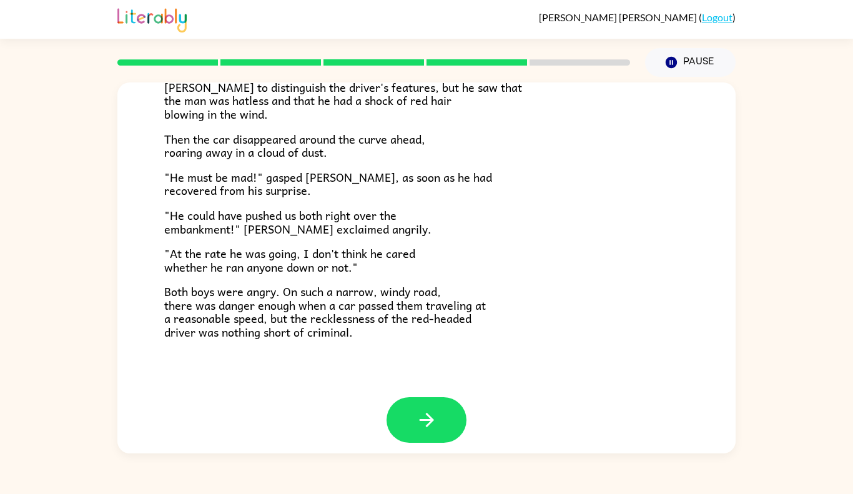
scroll to position [332, 0]
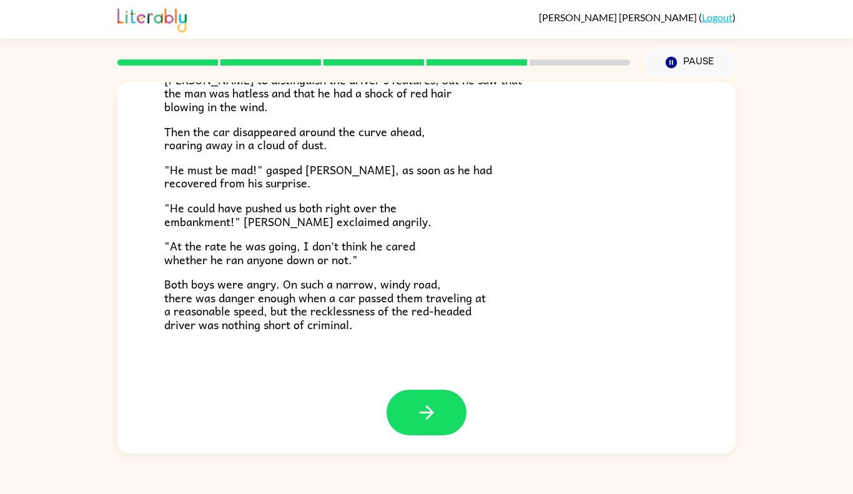
click at [645, 213] on p ""He could have pushed us both right over the embankment!" [PERSON_NAME] exclaim…" at bounding box center [426, 214] width 524 height 27
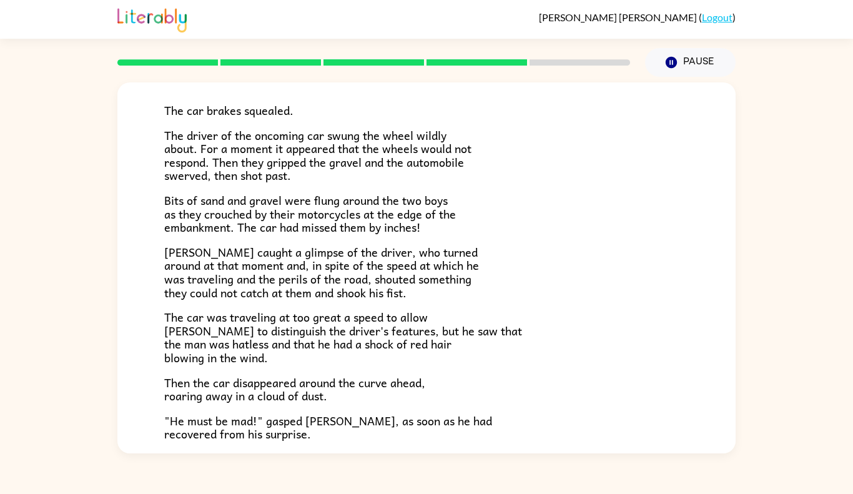
scroll to position [82, 0]
click at [655, 124] on div "The car brakes squealed. The driver of the oncoming car swung the wheel wildly …" at bounding box center [426, 327] width 524 height 509
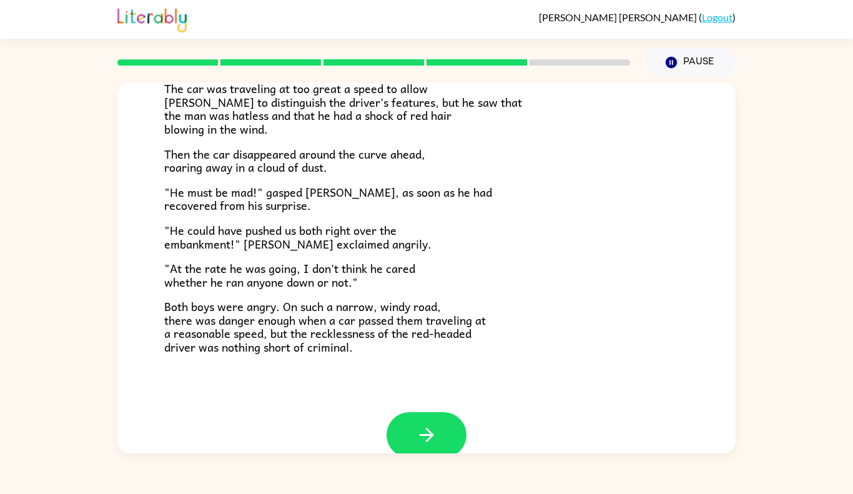
scroll to position [332, 0]
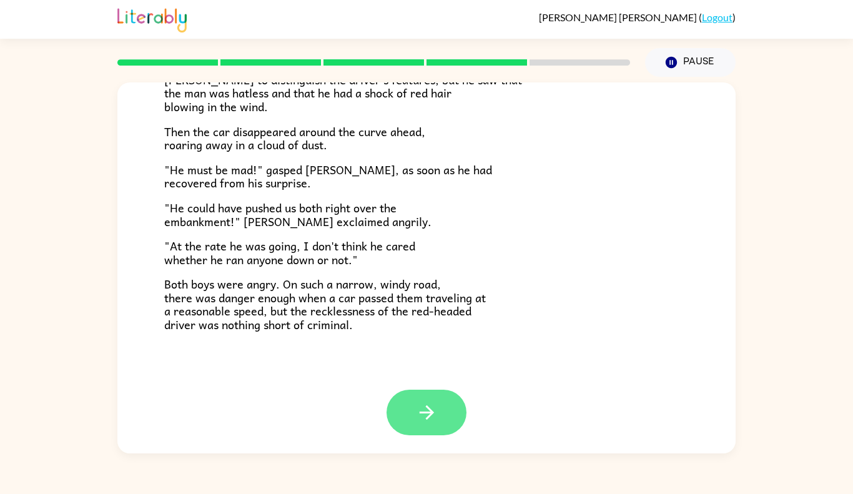
click at [437, 411] on button "button" at bounding box center [426, 413] width 80 height 46
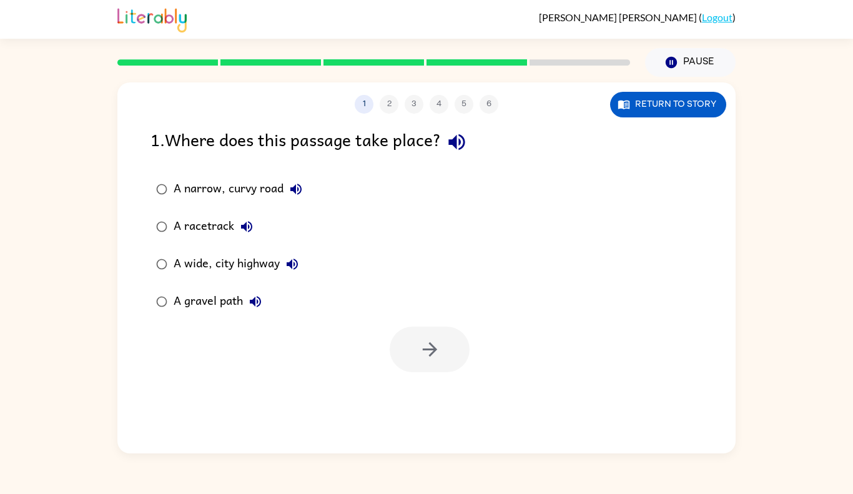
scroll to position [0, 0]
click at [655, 114] on button "Return to story" at bounding box center [668, 105] width 116 height 26
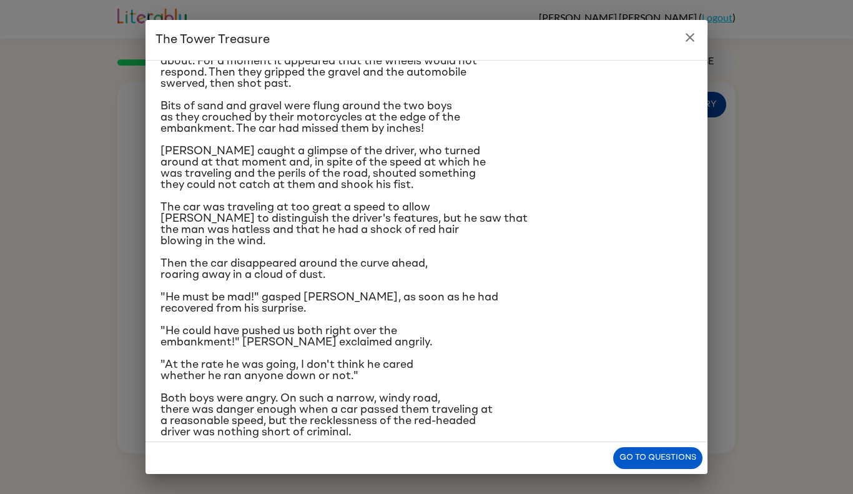
scroll to position [96, 0]
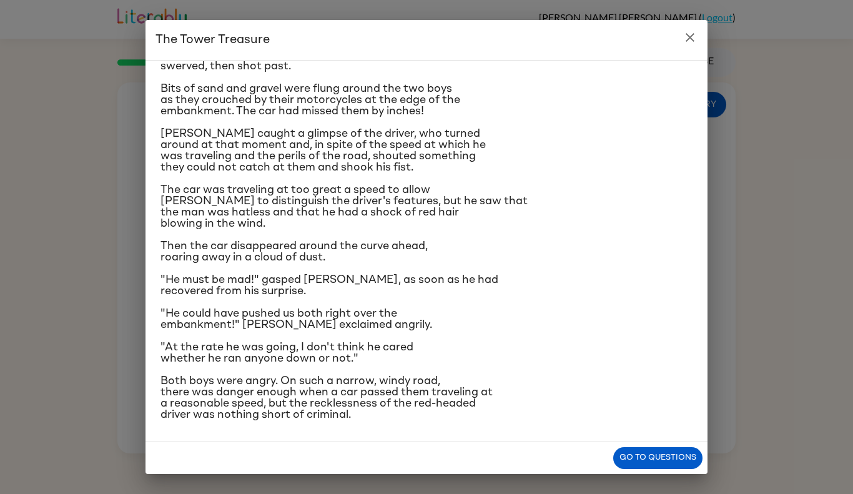
click at [692, 32] on icon "close" at bounding box center [689, 37] width 15 height 15
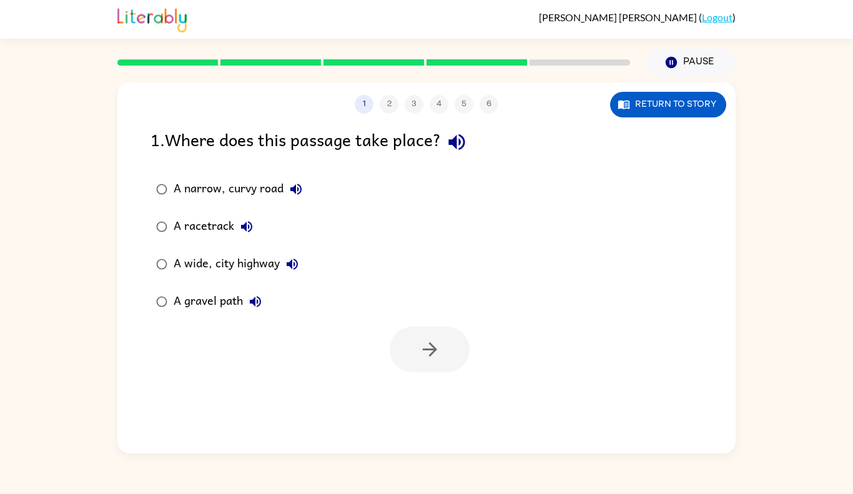
click at [201, 194] on div "A narrow, curvy road" at bounding box center [241, 189] width 135 height 25
click at [446, 352] on button "button" at bounding box center [430, 349] width 80 height 46
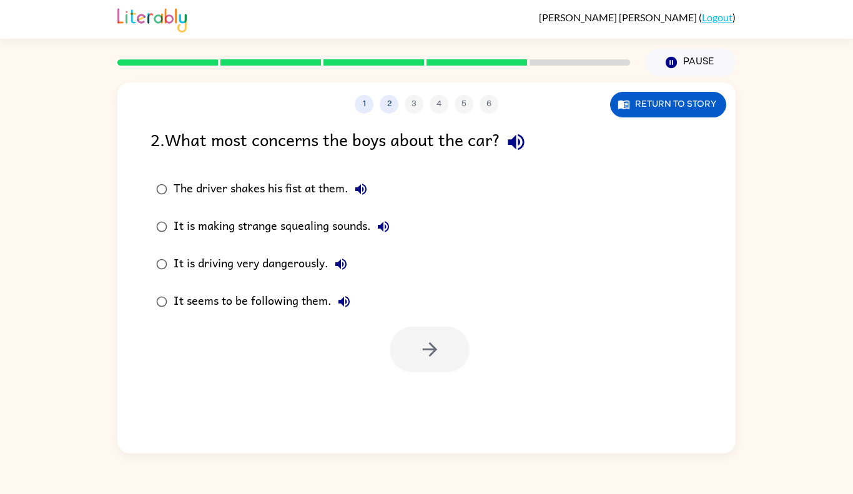
click at [287, 262] on div "It is driving very dangerously." at bounding box center [264, 264] width 180 height 25
click at [422, 348] on icon "button" at bounding box center [430, 349] width 22 height 22
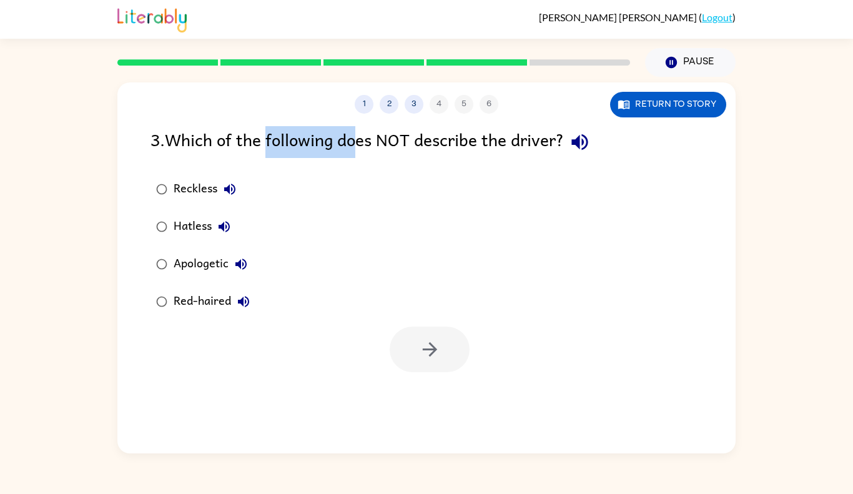
drag, startPoint x: 269, startPoint y: 127, endPoint x: 363, endPoint y: 129, distance: 94.3
click at [363, 129] on div "3 . Which of the following does NOT describe the driver?" at bounding box center [426, 142] width 552 height 32
click at [182, 259] on div "Apologetic" at bounding box center [214, 264] width 80 height 25
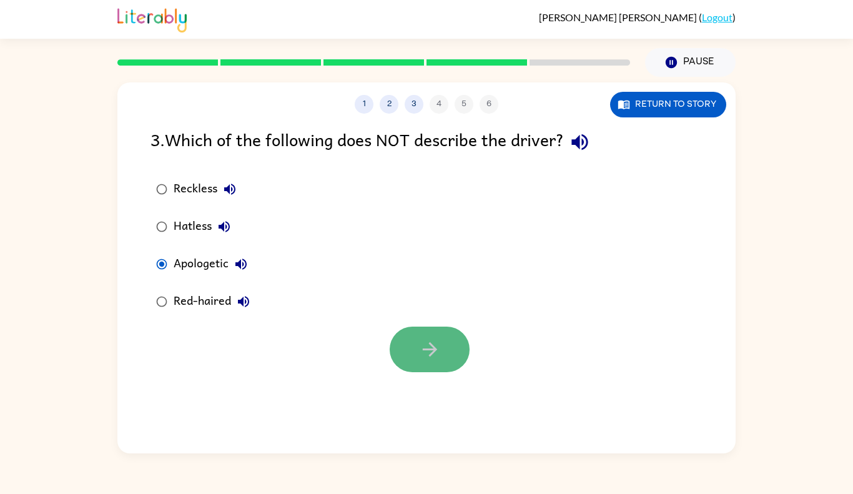
click at [461, 333] on button "button" at bounding box center [430, 349] width 80 height 46
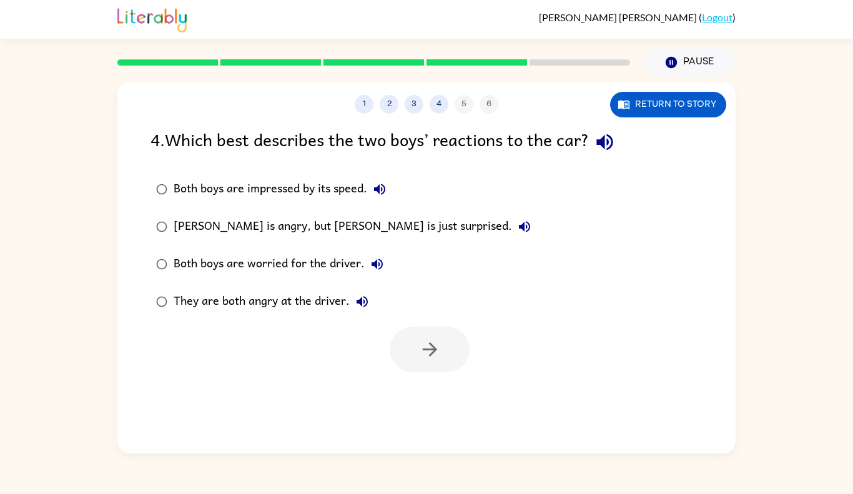
click at [310, 294] on div "They are both angry at the driver." at bounding box center [274, 301] width 201 height 25
click at [400, 338] on button "button" at bounding box center [430, 349] width 80 height 46
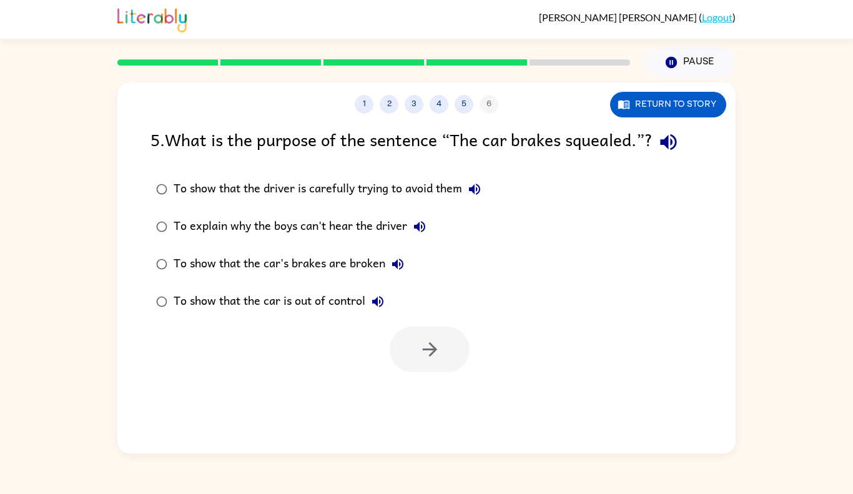
click at [289, 296] on div "To show that the car is out of control" at bounding box center [282, 301] width 217 height 25
click at [376, 201] on div "To show that the driver is carefully trying to avoid them" at bounding box center [330, 189] width 313 height 25
click at [341, 249] on label "To show that the car's brakes are broken" at bounding box center [319, 263] width 350 height 37
click at [359, 222] on div "To explain why the boys can't hear the driver" at bounding box center [303, 226] width 258 height 25
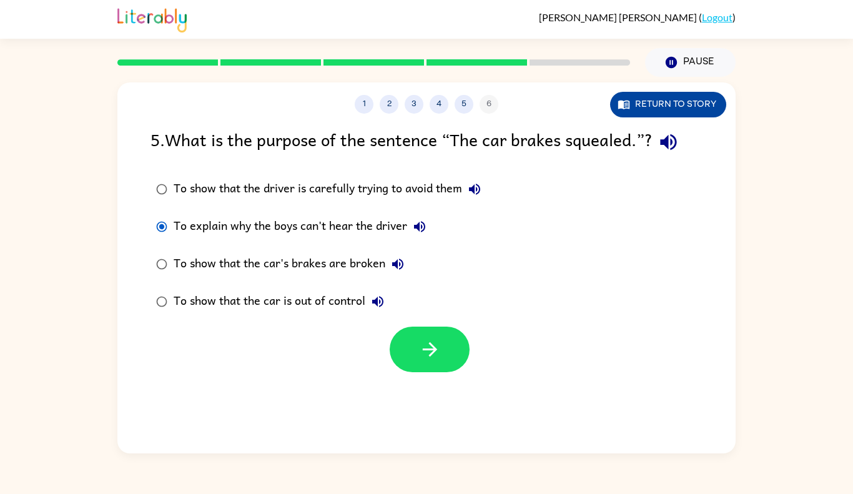
click at [644, 97] on button "Return to story" at bounding box center [668, 105] width 116 height 26
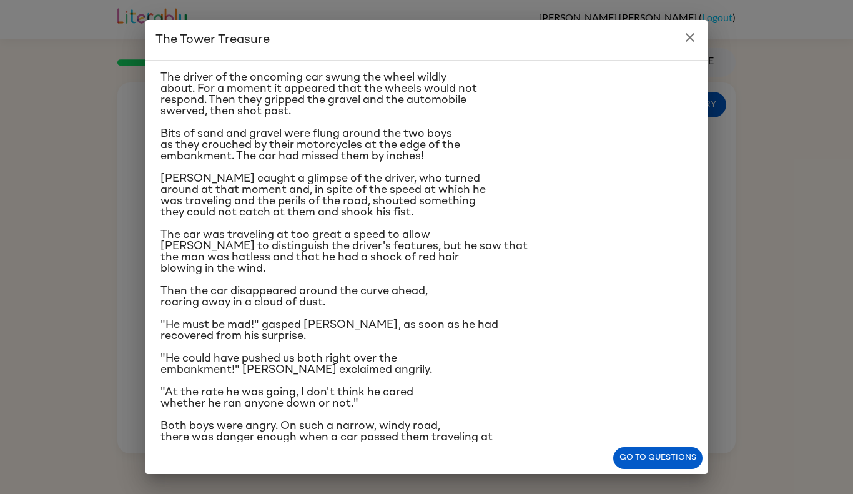
scroll to position [51, 0]
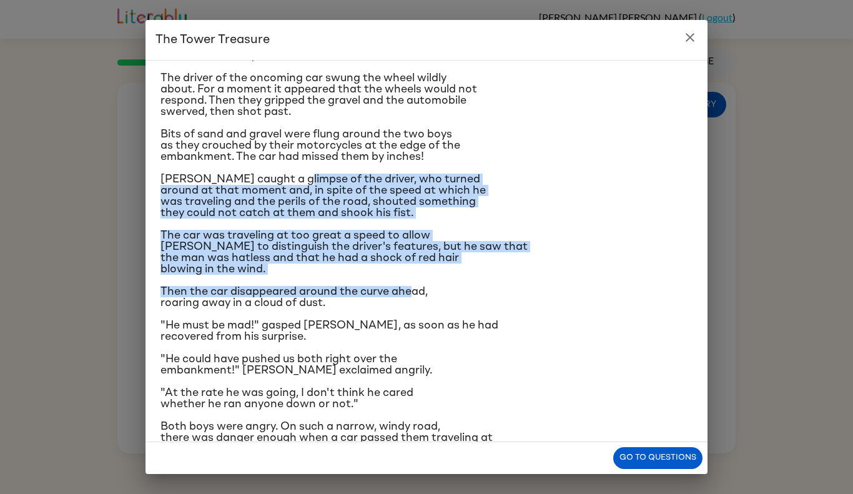
drag, startPoint x: 292, startPoint y: 182, endPoint x: 412, endPoint y: 292, distance: 162.6
click at [412, 292] on div "The car brakes squealed. The driver of the oncoming car swung the wheel wildly …" at bounding box center [426, 243] width 532 height 446
click at [412, 292] on span "Then the car disappeared around the curve ahead, roaring away in a cloud of dus…" at bounding box center [293, 297] width 267 height 22
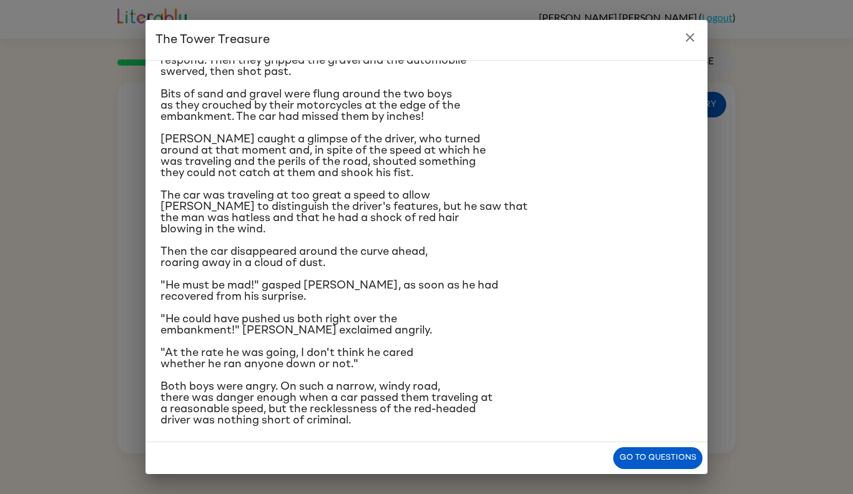
scroll to position [0, 0]
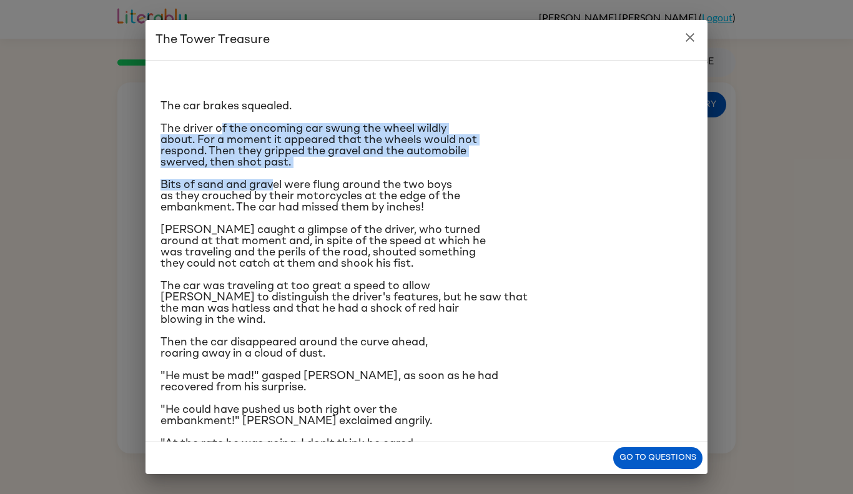
drag, startPoint x: 223, startPoint y: 125, endPoint x: 272, endPoint y: 184, distance: 75.4
click at [272, 184] on div "The car brakes squealed. The driver of the oncoming car swung the wheel wildly …" at bounding box center [426, 294] width 532 height 446
click at [271, 184] on span "Bits of sand and gravel were flung around the two boys as they crouched by thei…" at bounding box center [310, 196] width 300 height 34
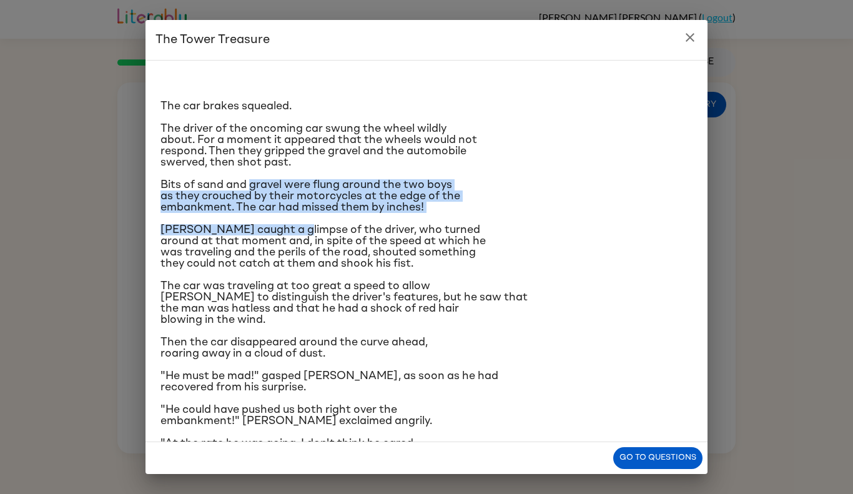
drag, startPoint x: 249, startPoint y: 179, endPoint x: 294, endPoint y: 220, distance: 61.0
click at [294, 220] on div "The car brakes squealed. The driver of the oncoming car swung the wheel wildly …" at bounding box center [426, 294] width 532 height 446
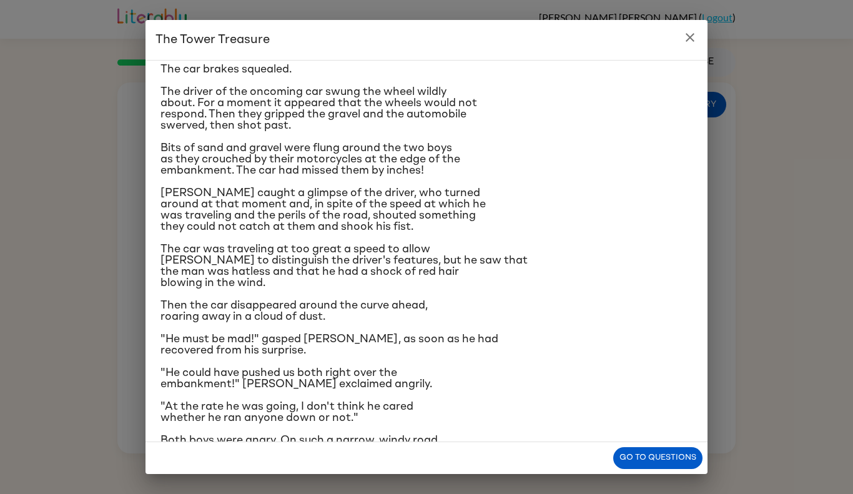
scroll to position [38, 0]
click at [688, 39] on icon "close" at bounding box center [689, 37] width 9 height 9
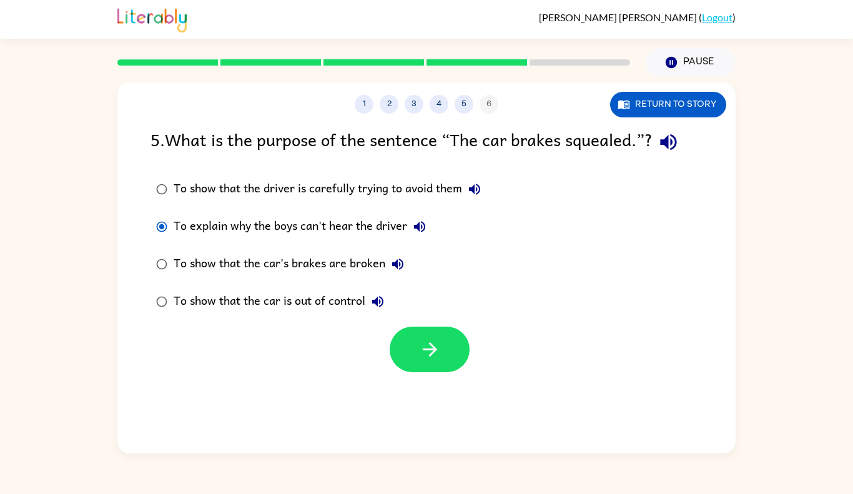
click at [316, 192] on div "To show that the driver is carefully trying to avoid them" at bounding box center [330, 189] width 313 height 25
click at [284, 297] on div "To show that the car is out of control" at bounding box center [282, 301] width 217 height 25
click at [415, 348] on button "button" at bounding box center [430, 349] width 80 height 46
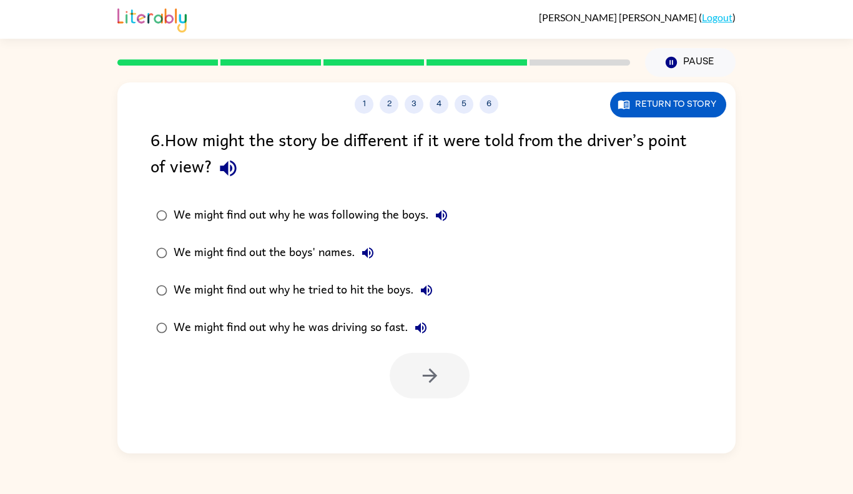
click at [294, 289] on div "We might find out why he tried to hit the boys." at bounding box center [306, 290] width 265 height 25
click at [299, 325] on div "We might find out why he was driving so fast." at bounding box center [304, 327] width 260 height 25
click at [425, 365] on icon "button" at bounding box center [430, 376] width 22 height 22
